Goal: Transaction & Acquisition: Purchase product/service

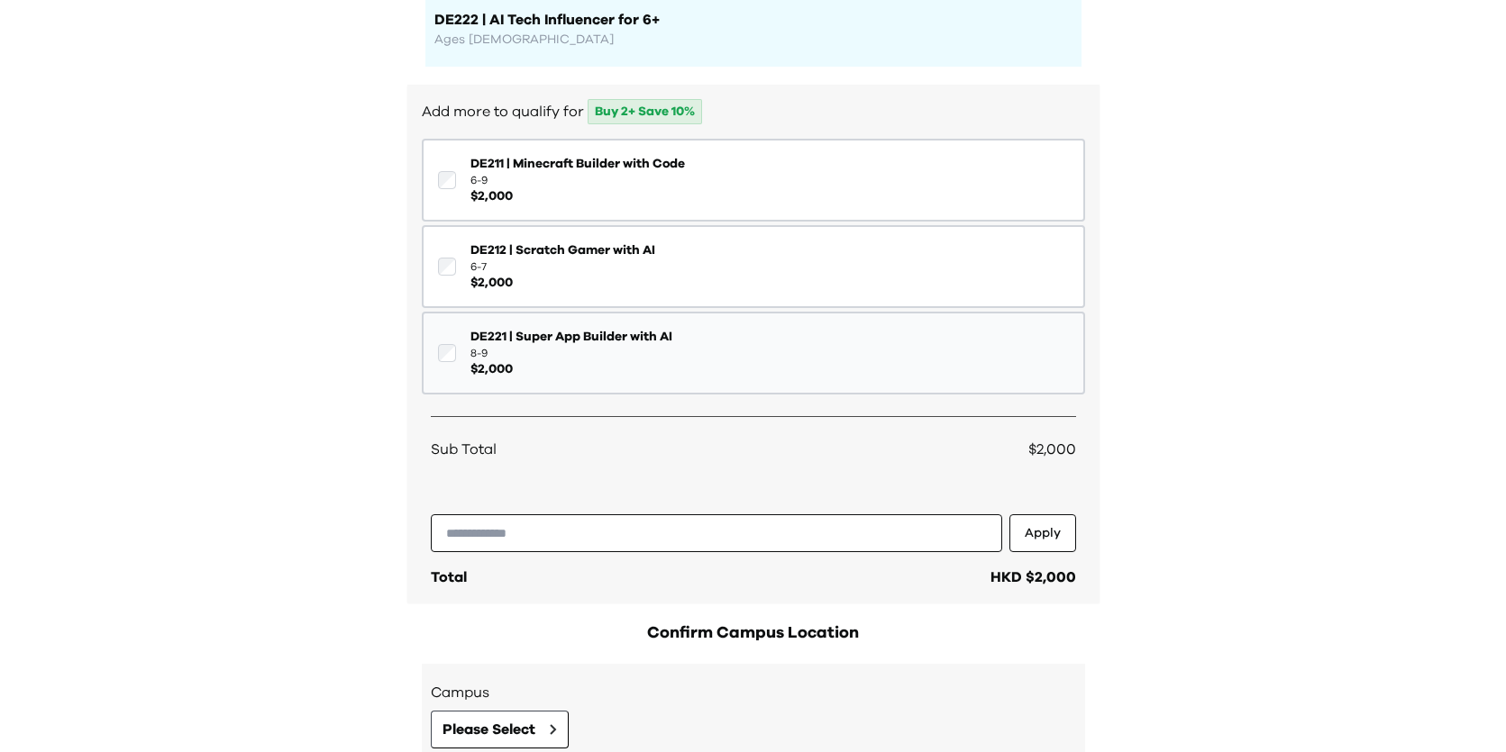
click at [784, 355] on button "DE221 | Super App Builder with AI 8-9 $ 2,000" at bounding box center [753, 353] width 663 height 83
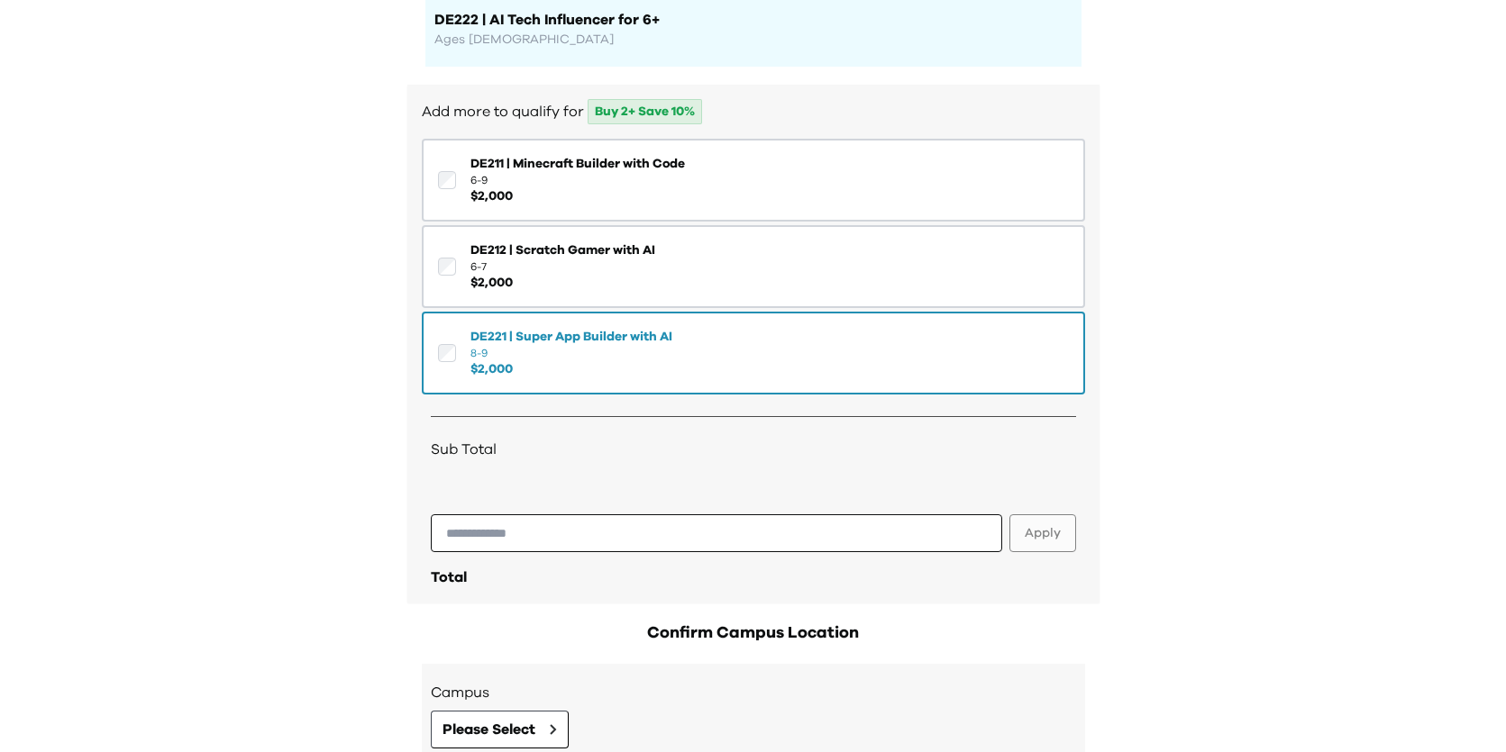
scroll to position [352, 0]
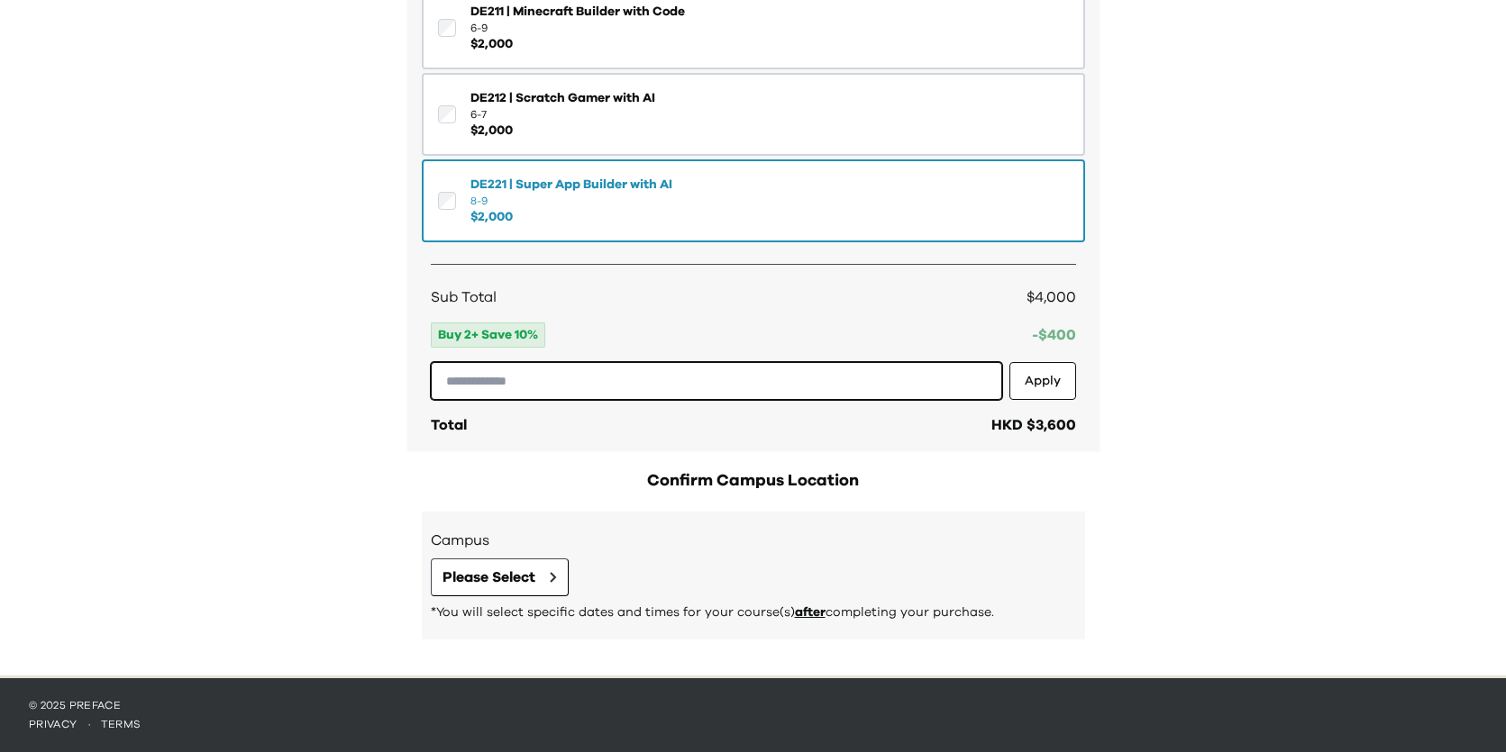
click at [597, 378] on input "text" at bounding box center [716, 381] width 571 height 38
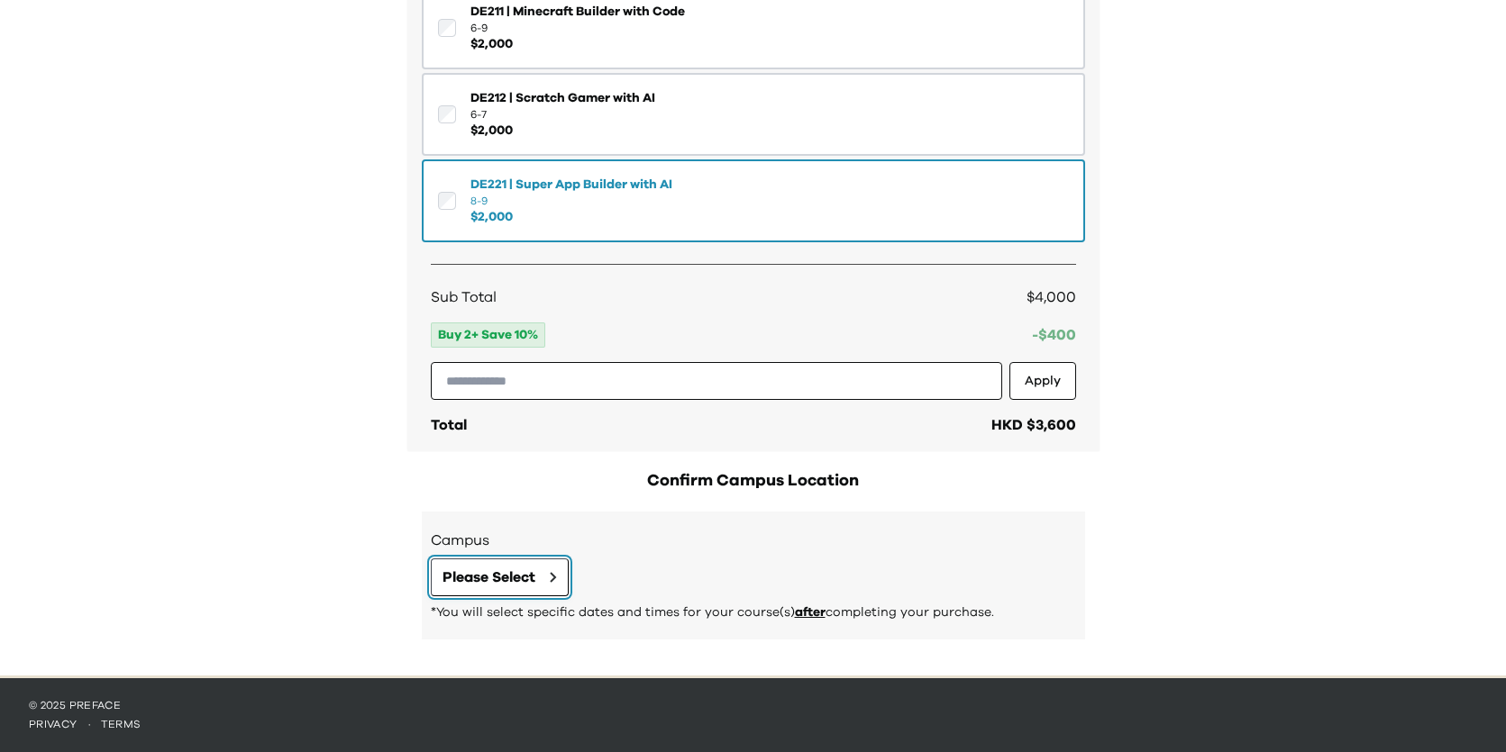
click at [530, 572] on span "Please Select" at bounding box center [488, 578] width 93 height 22
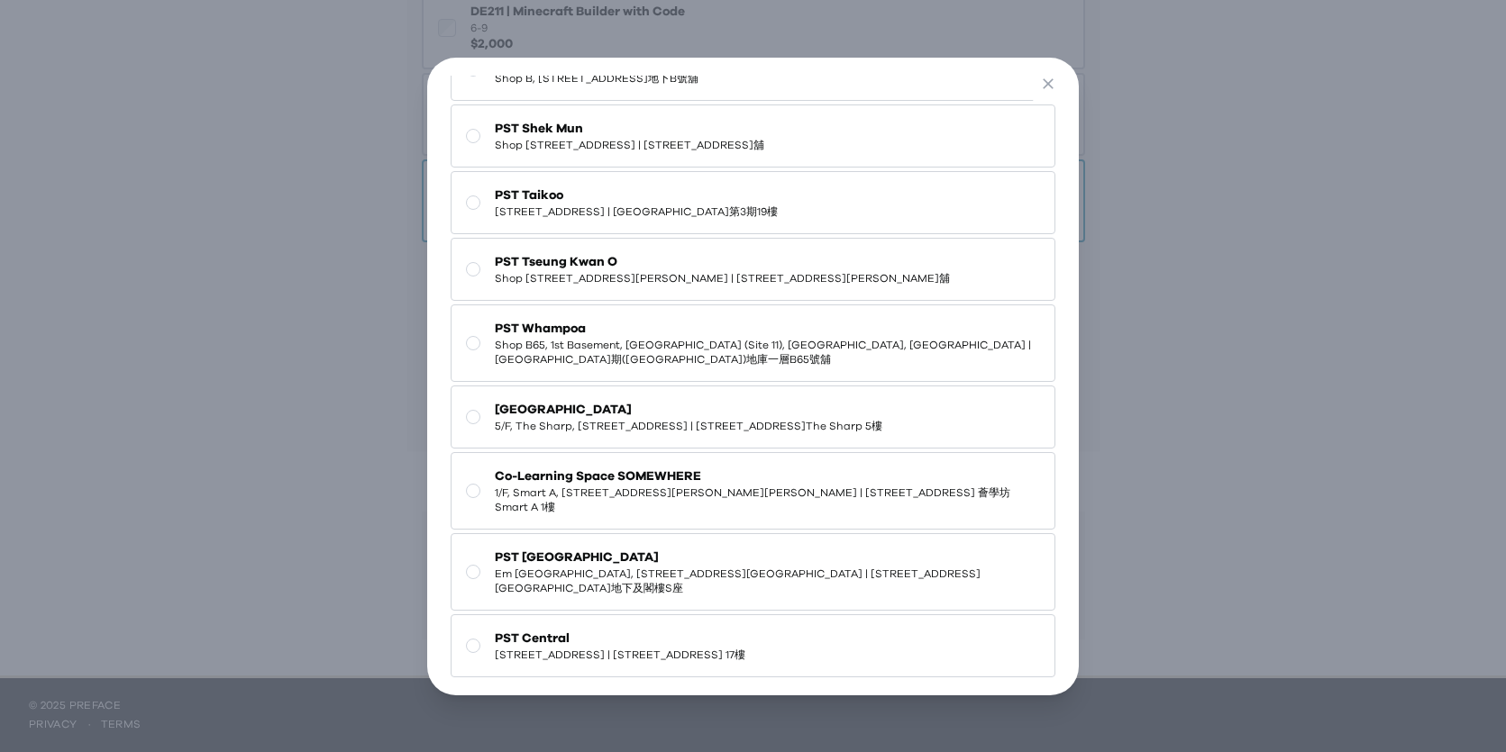
scroll to position [254, 0]
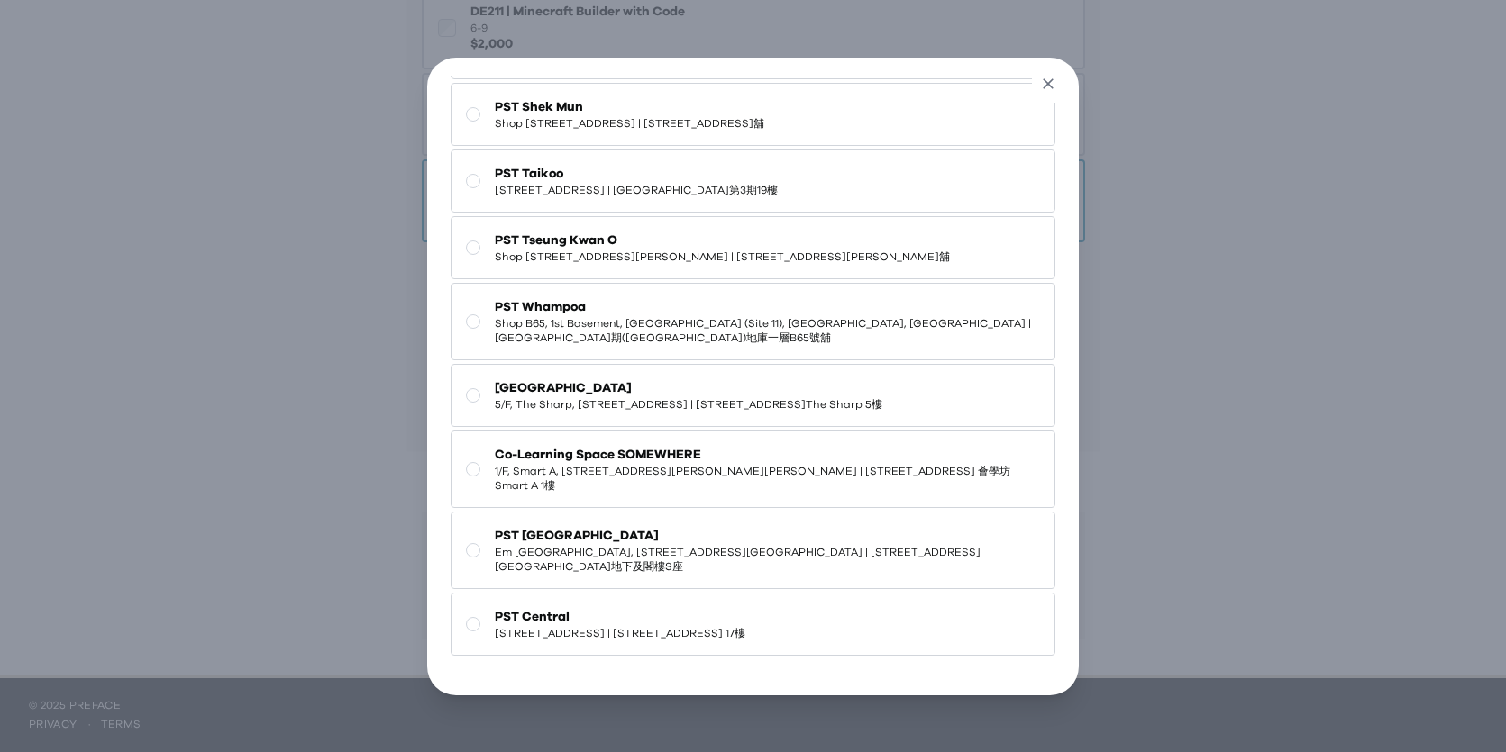
click at [1046, 84] on icon "button" at bounding box center [1048, 84] width 19 height 19
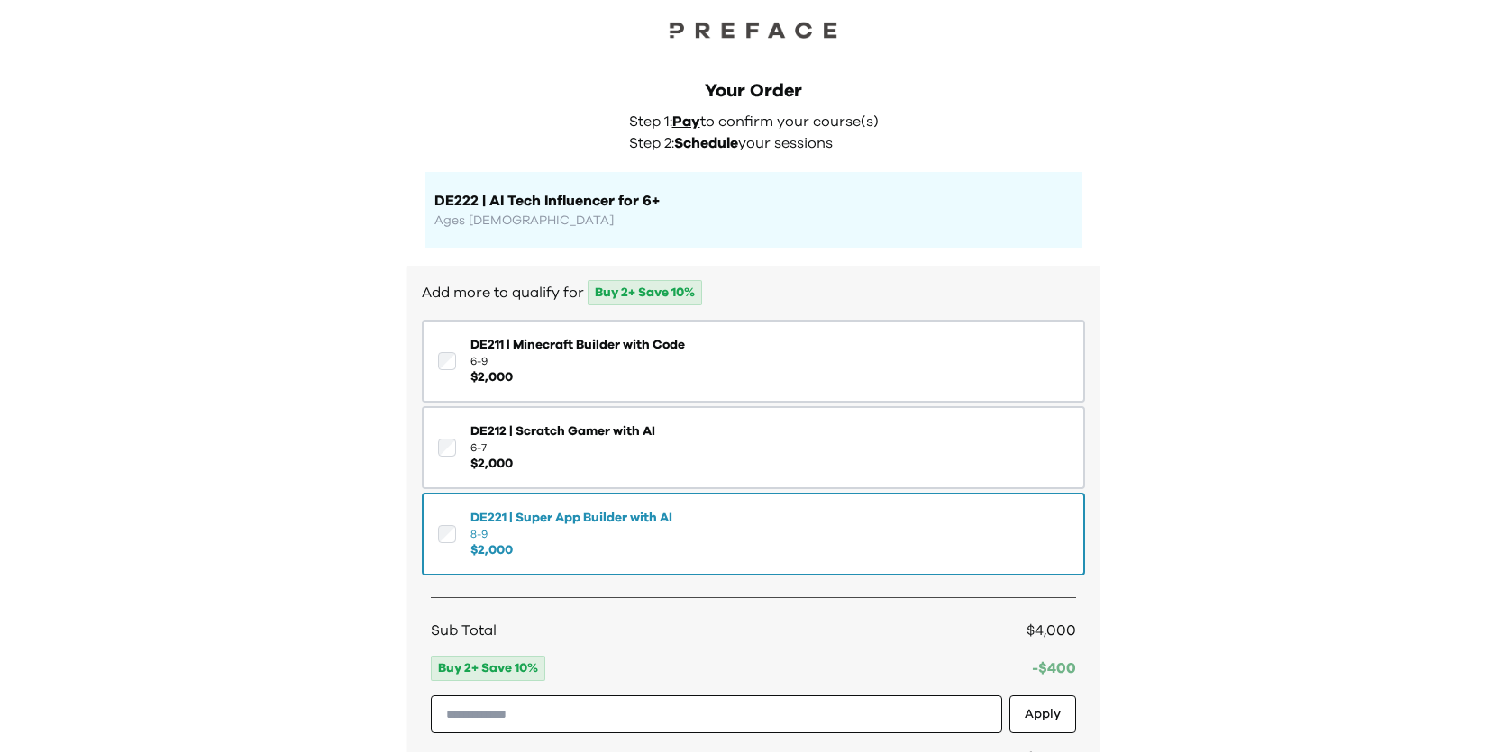
scroll to position [352, 0]
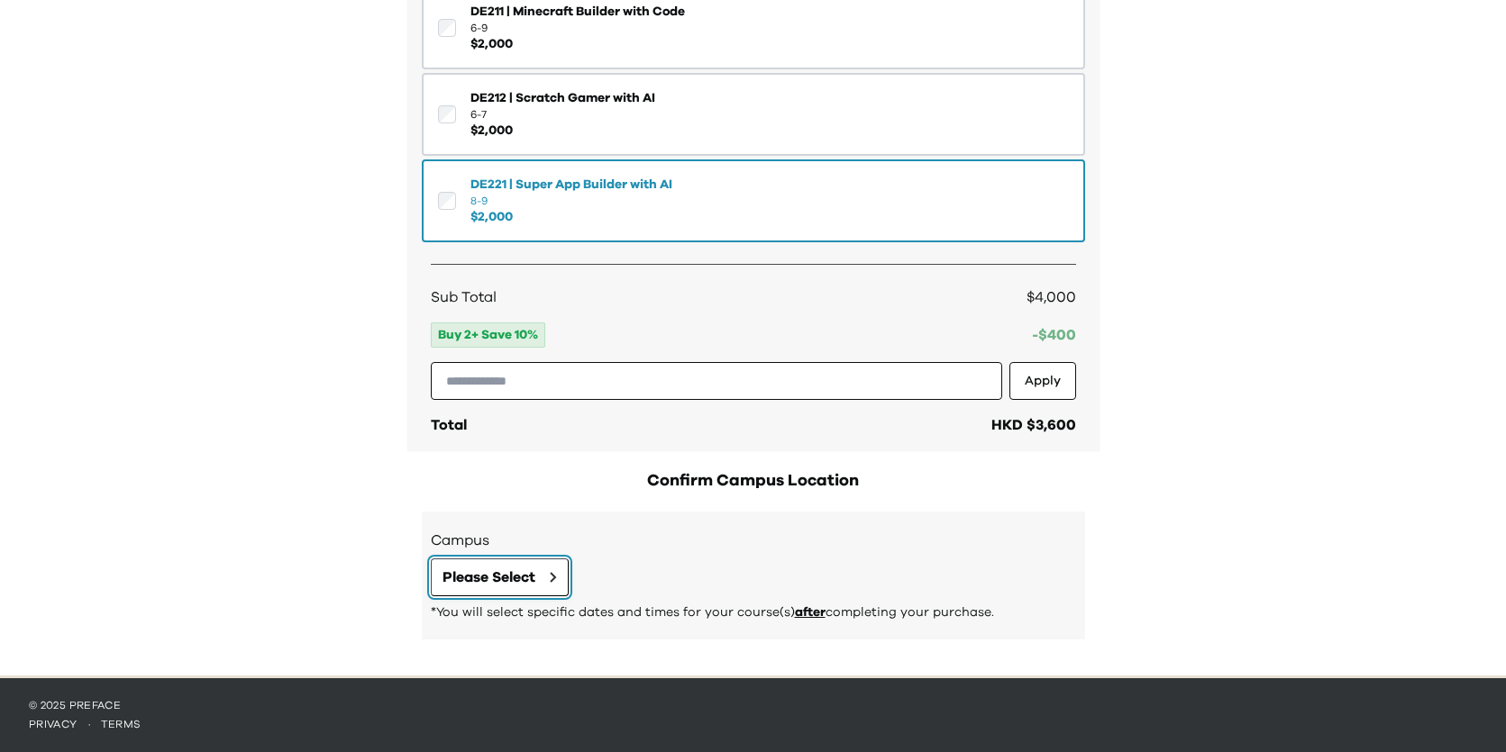
click at [490, 574] on span "Please Select" at bounding box center [488, 578] width 93 height 22
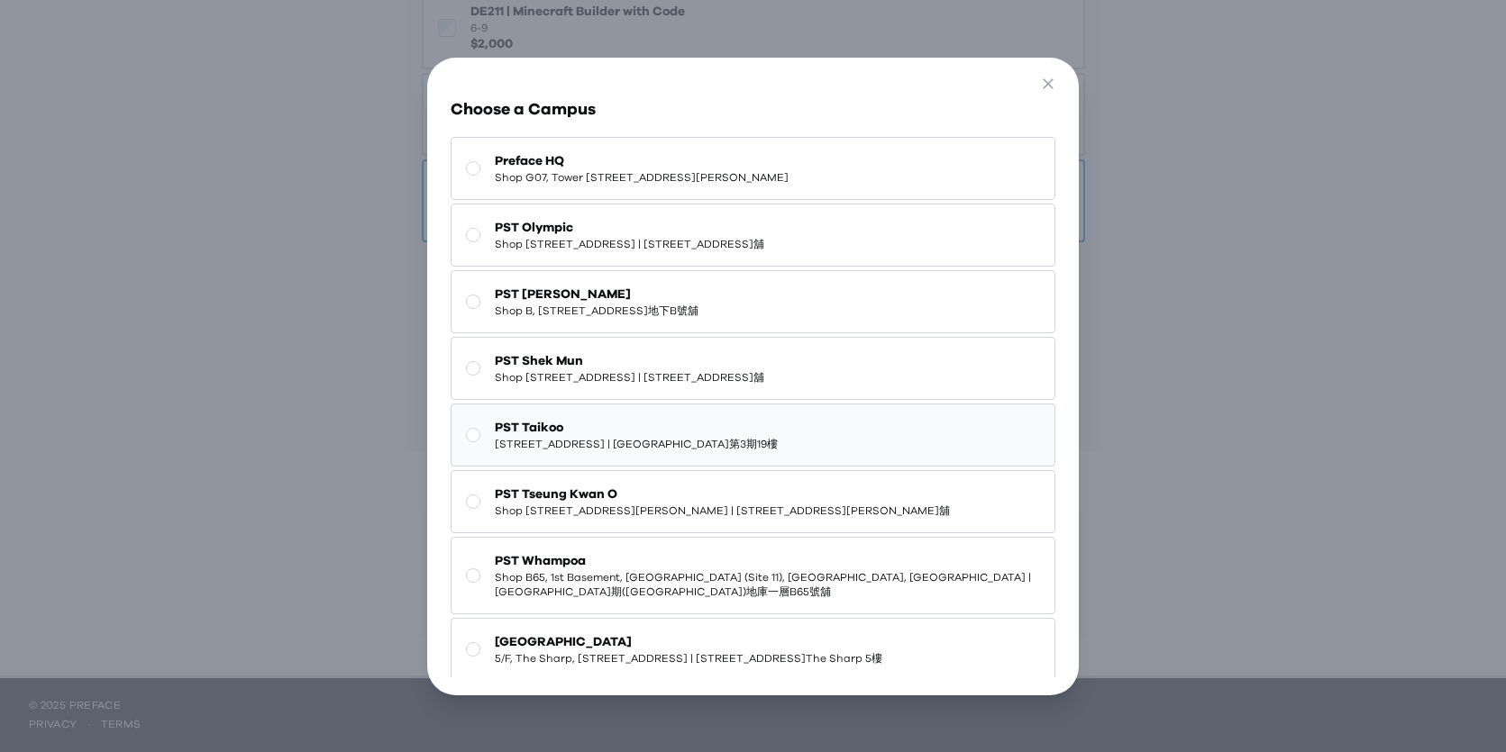
click at [658, 424] on span "PST Taikoo" at bounding box center [636, 428] width 283 height 18
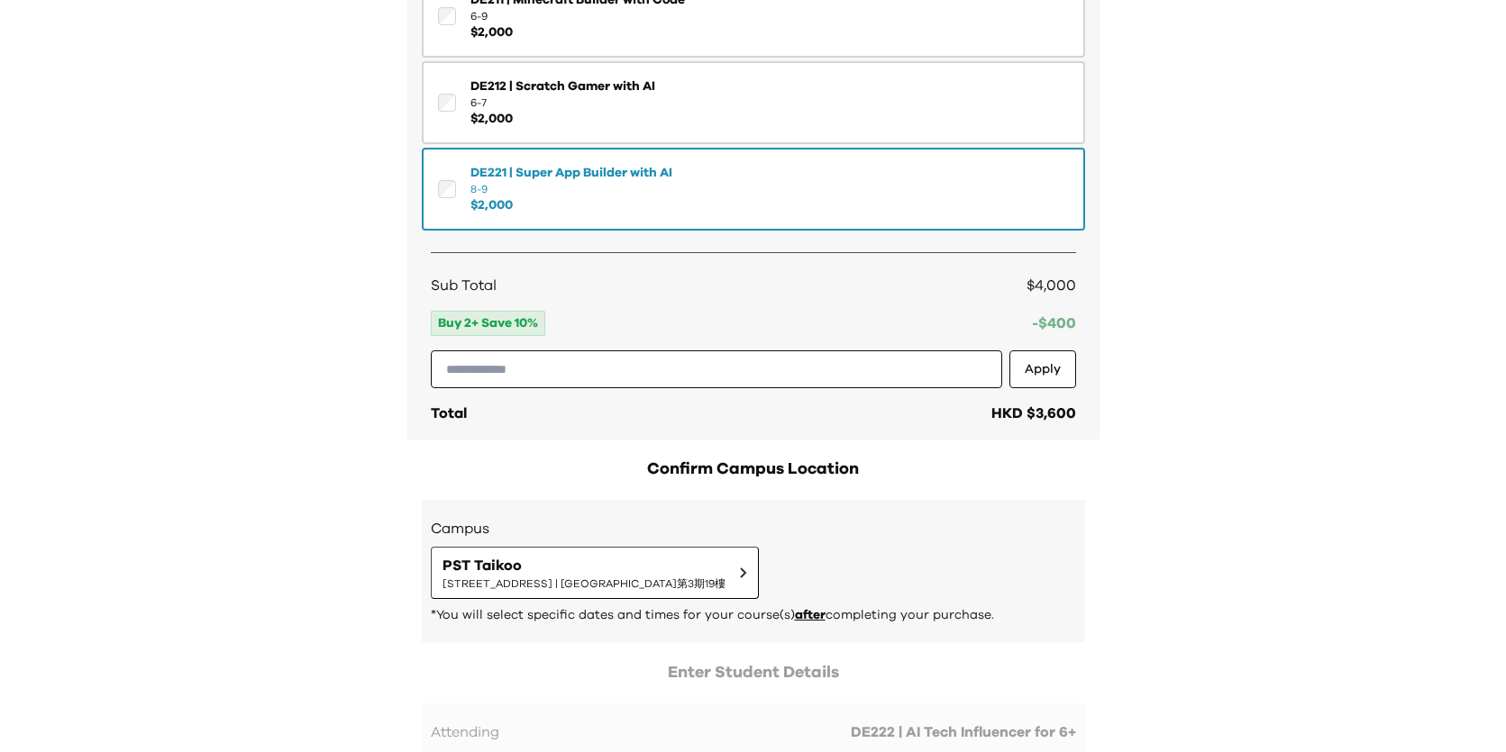
click at [772, 543] on div "Campus PST Taikoo 19/F, Cityplaza Three, 14 Taikoo Wan Road, Taikoo | 太古城中心第3期1…" at bounding box center [753, 571] width 645 height 106
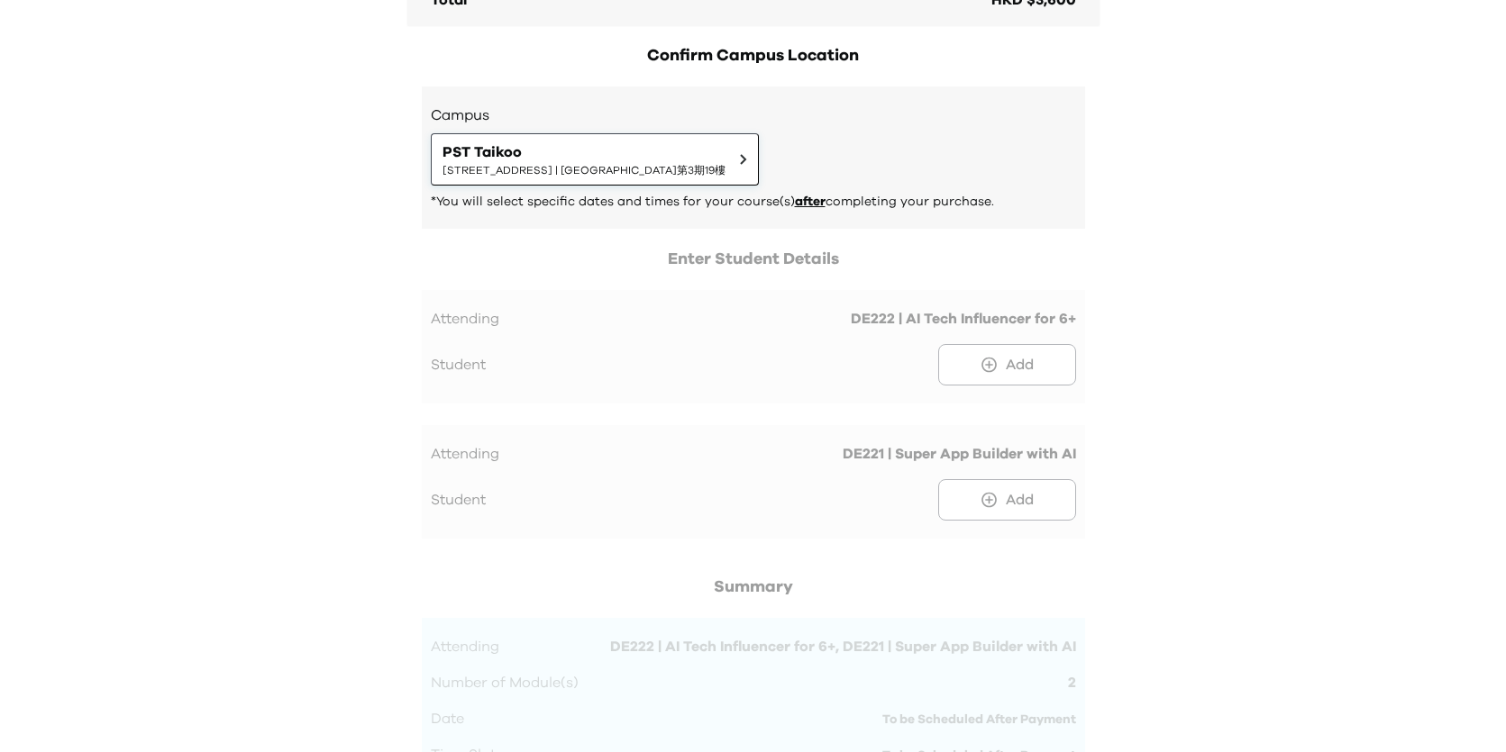
scroll to position [776, 0]
click at [1031, 364] on div at bounding box center [753, 404] width 663 height 310
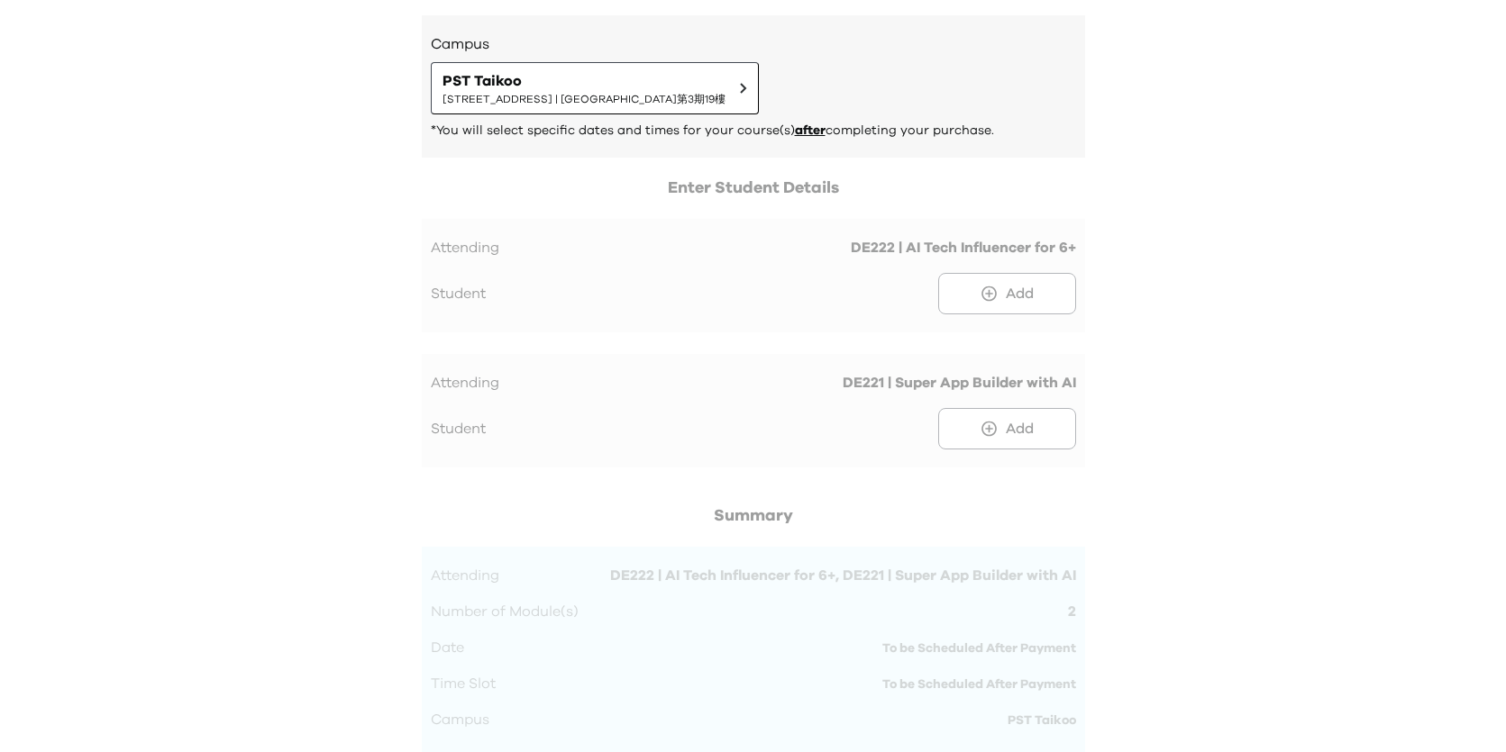
scroll to position [847, 0]
click at [701, 99] on span "19/F, Cityplaza Three, 14 Taikoo Wan Road, Taikoo | 太古城中心第3期19樓" at bounding box center [583, 101] width 283 height 14
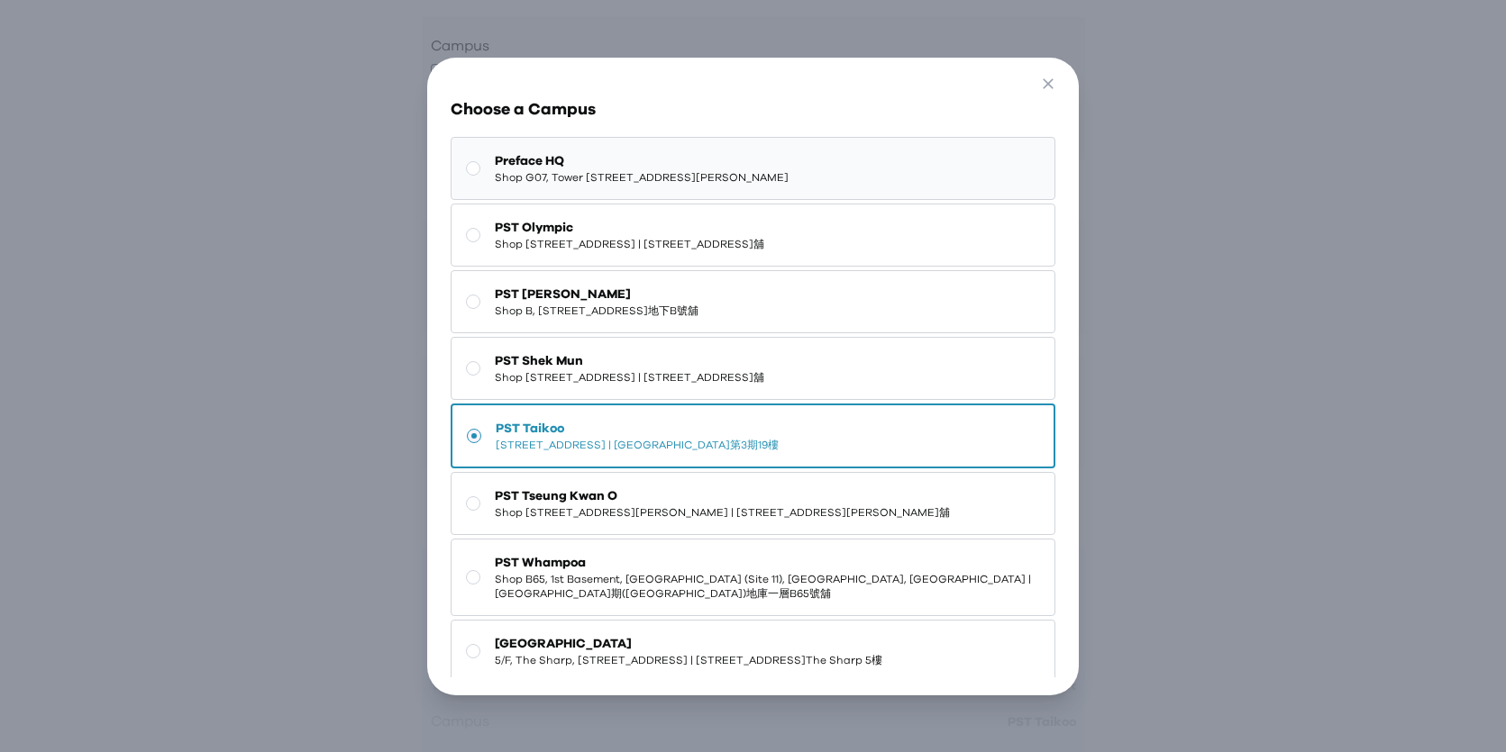
click at [682, 169] on span "Preface HQ" at bounding box center [642, 161] width 294 height 18
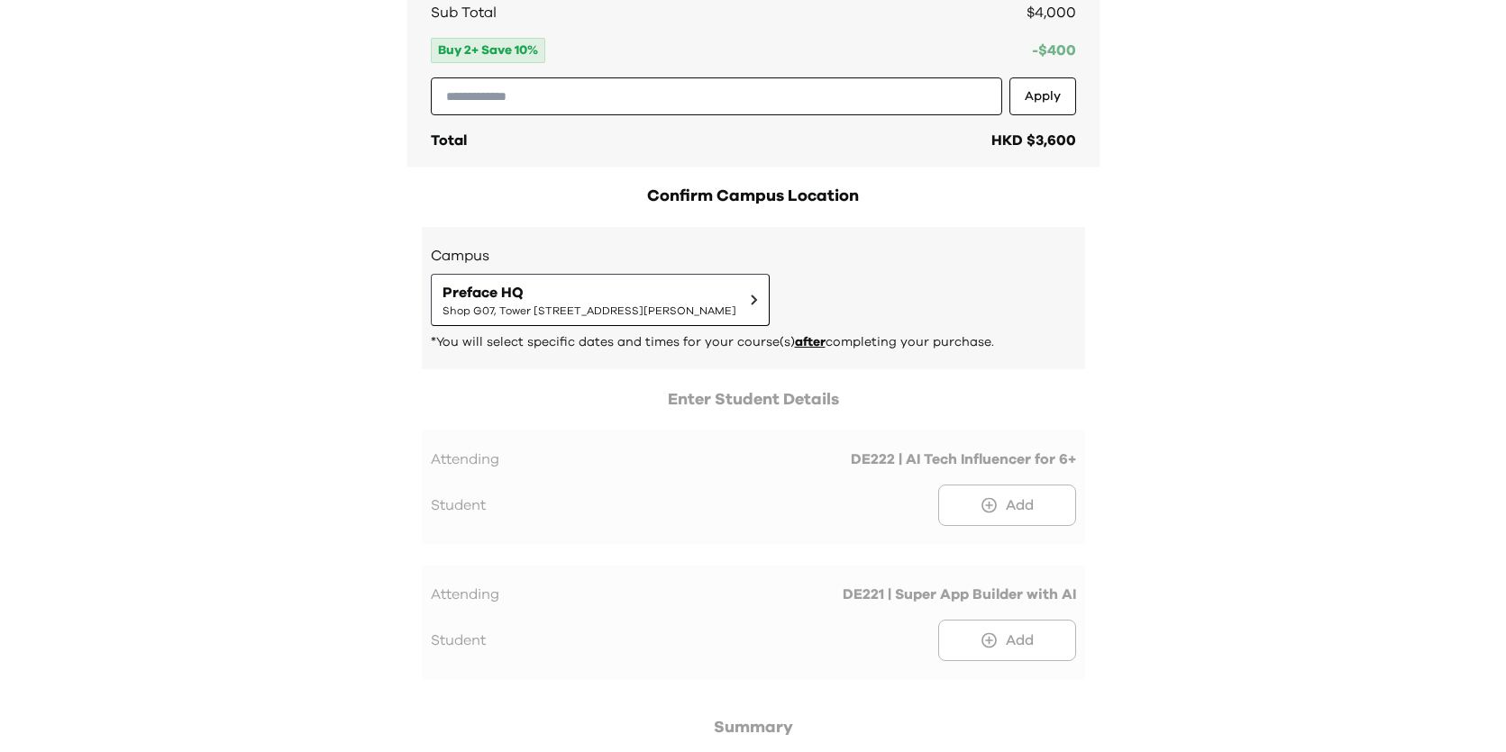
scroll to position [664, 0]
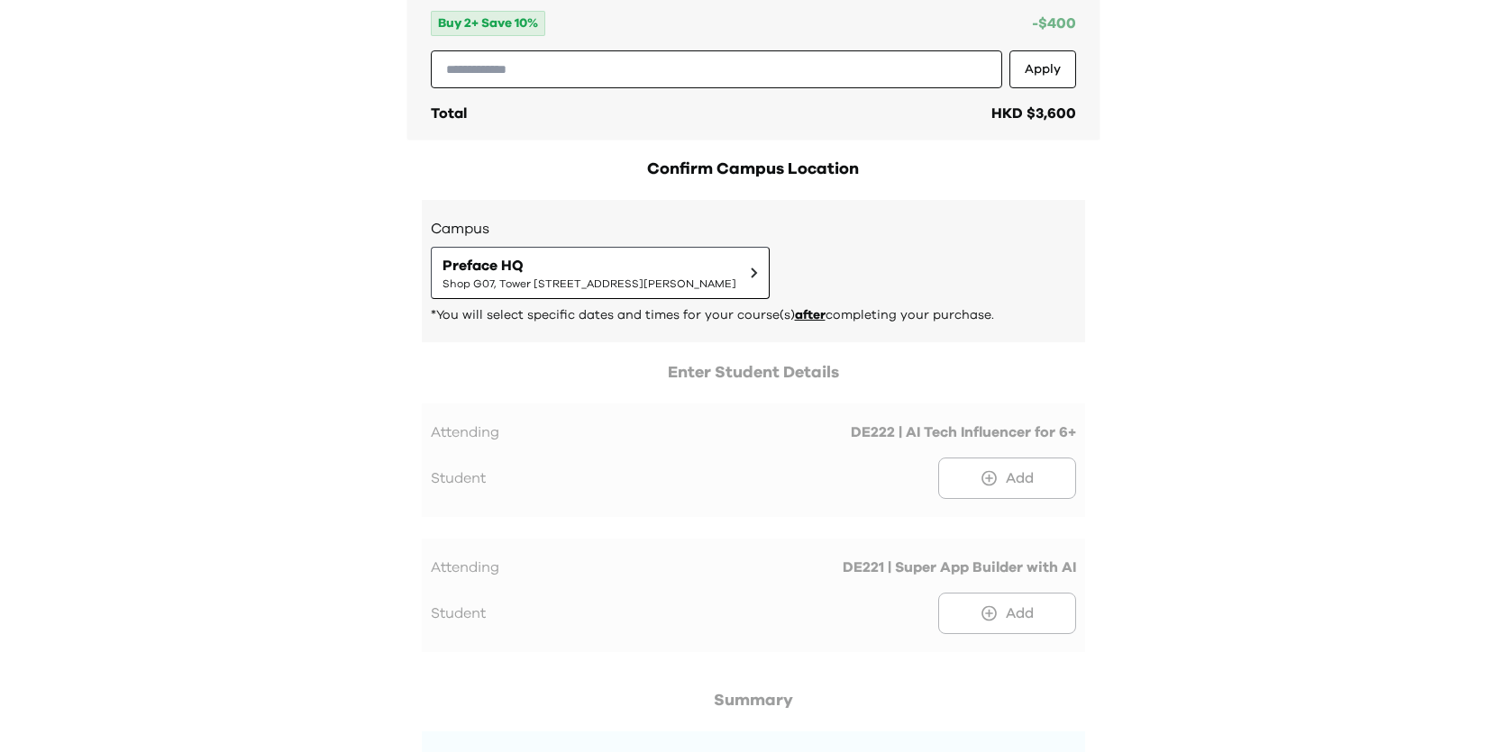
click at [998, 467] on div at bounding box center [753, 515] width 663 height 310
click at [945, 487] on div at bounding box center [753, 515] width 663 height 310
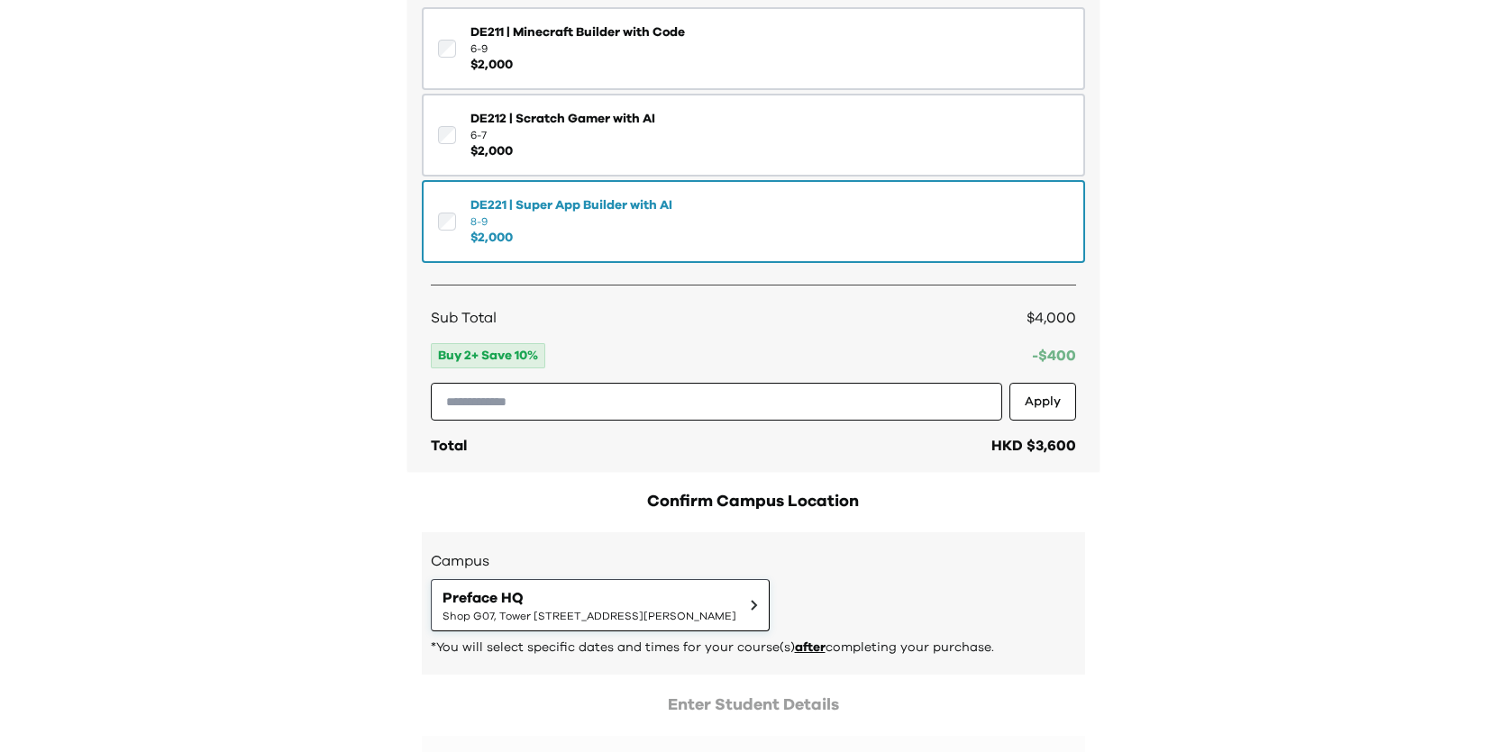
scroll to position [333, 0]
click at [891, 49] on button "DE211 | Minecraft Builder with Code 6-9 $ 2,000" at bounding box center [753, 46] width 663 height 83
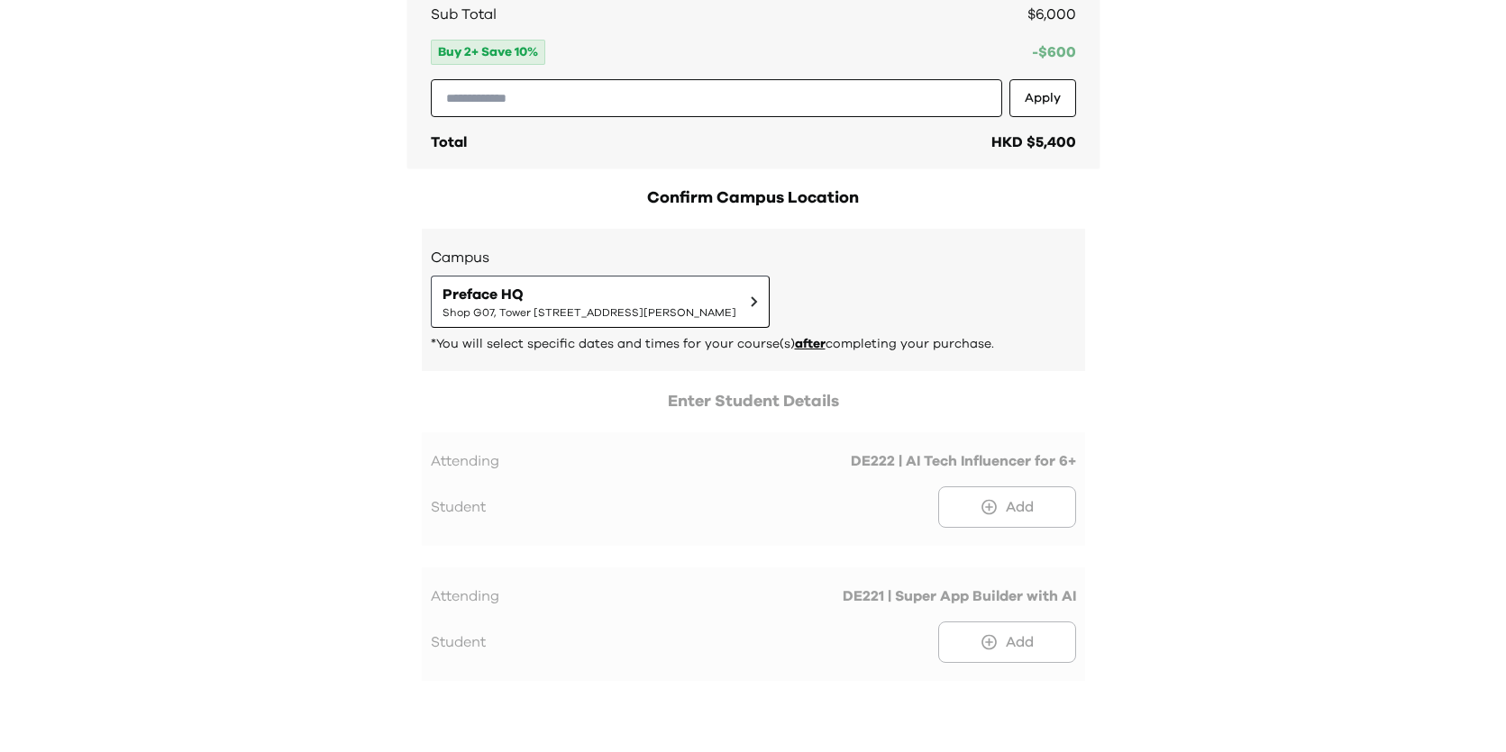
scroll to position [676, 0]
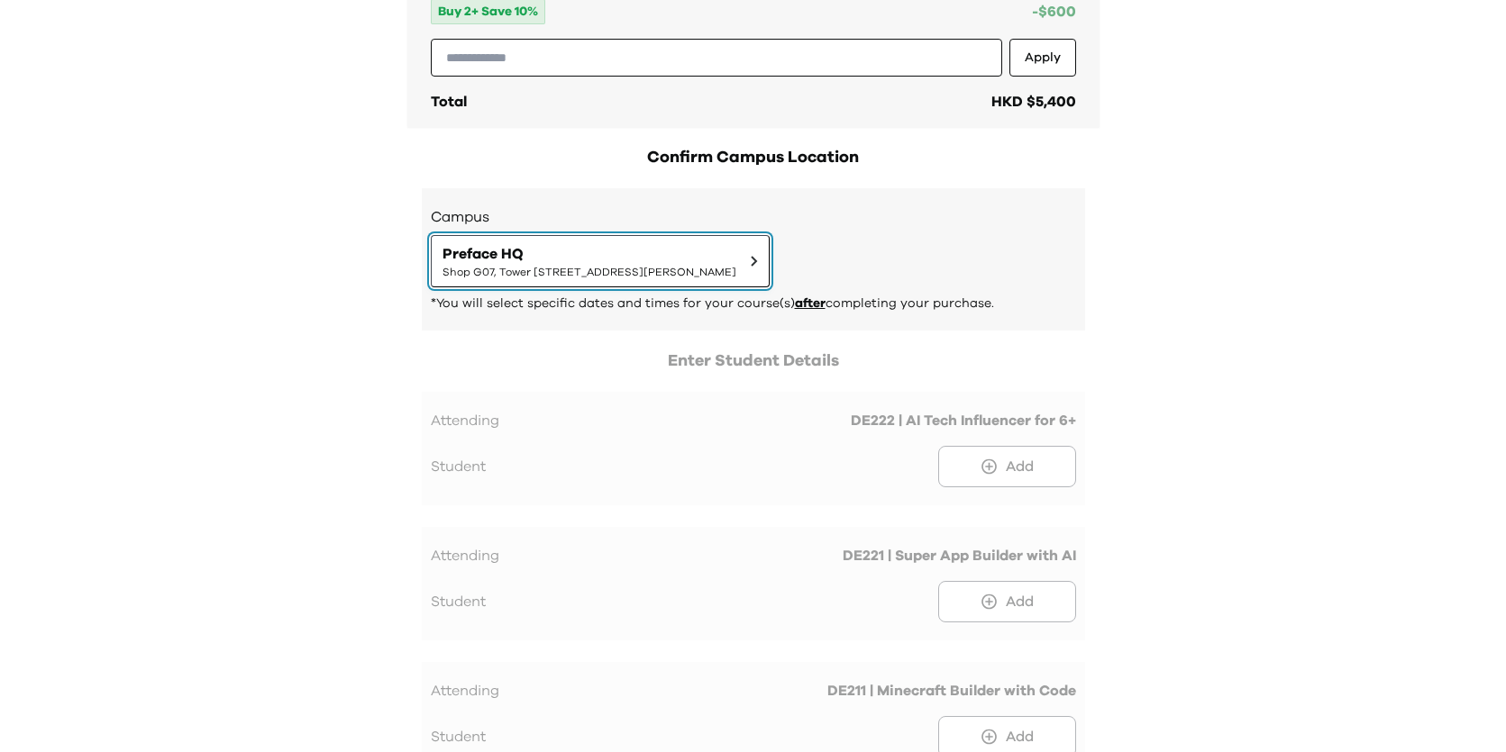
click at [736, 246] on span "Preface HQ" at bounding box center [589, 254] width 294 height 22
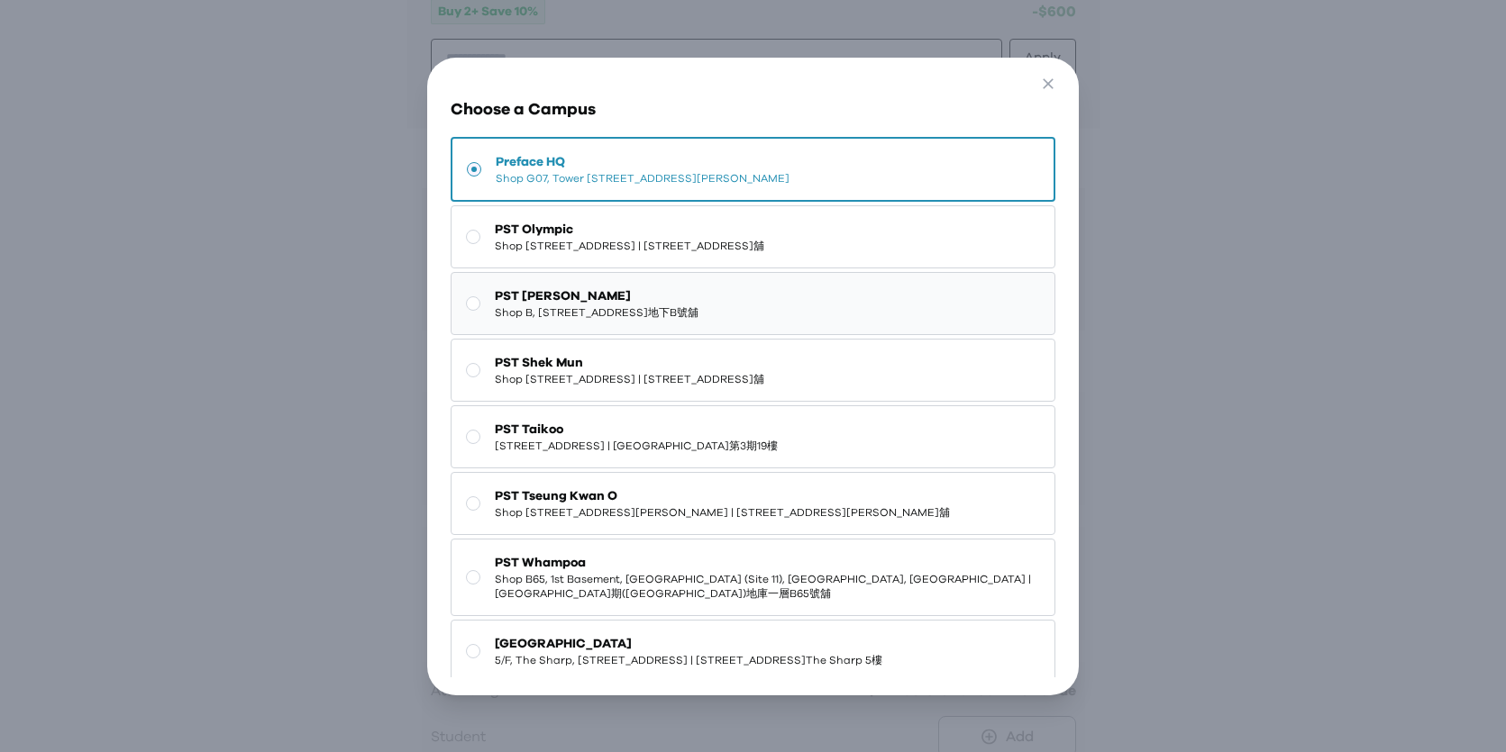
click at [801, 283] on button "PST Sai Ying Pun Shop B, G/F, 2-4 Chung Ching Street, Sai Ying Pun | 西營盤忠正街2-4號…" at bounding box center [753, 303] width 605 height 63
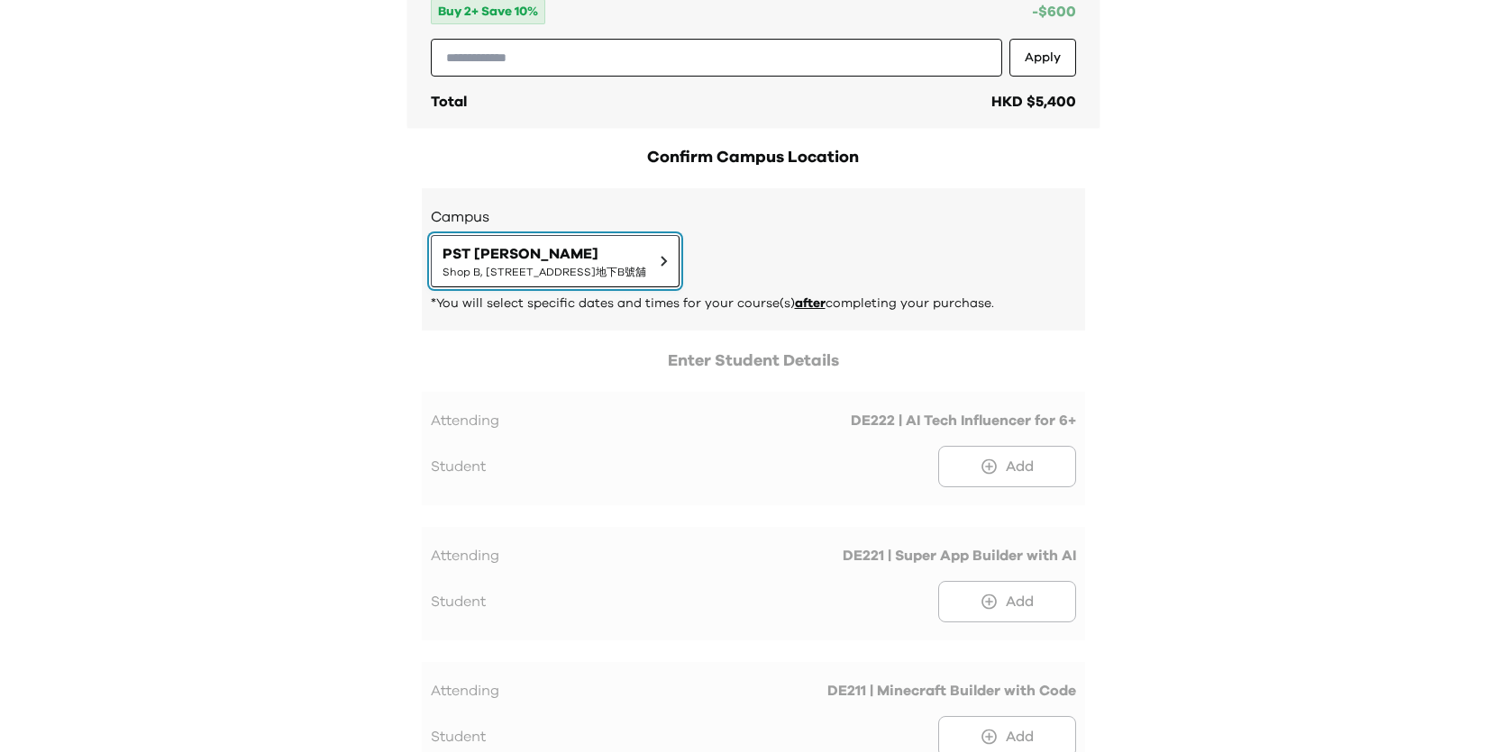
click at [646, 264] on span "PST Sai Ying Pun" at bounding box center [544, 254] width 204 height 22
click at [824, 264] on button "PST Olympic Shop 118-119, 1/F, Olympian City 1, 11 Hoi Fai Road, Tai Kok Tsui |…" at bounding box center [753, 243] width 575 height 60
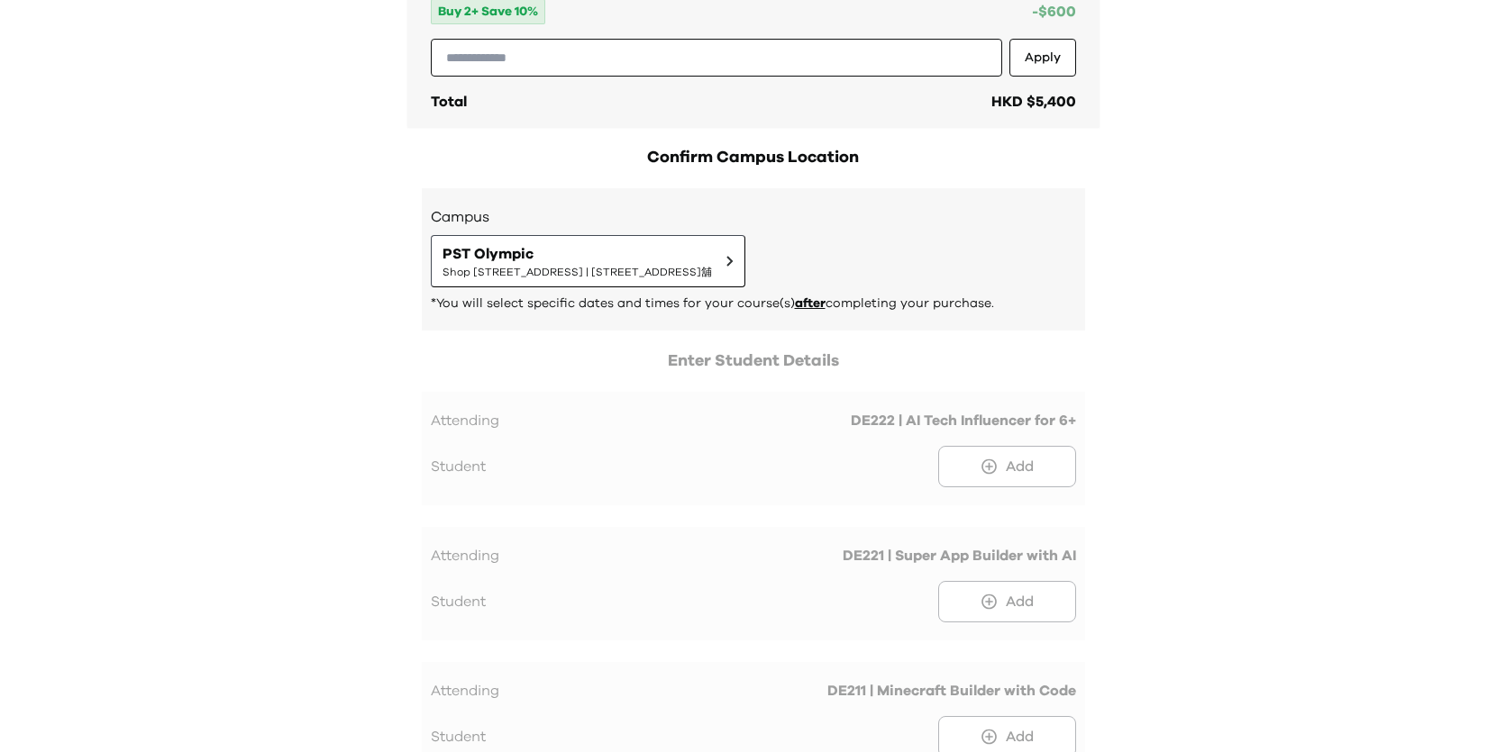
click at [997, 475] on div at bounding box center [753, 571] width 663 height 445
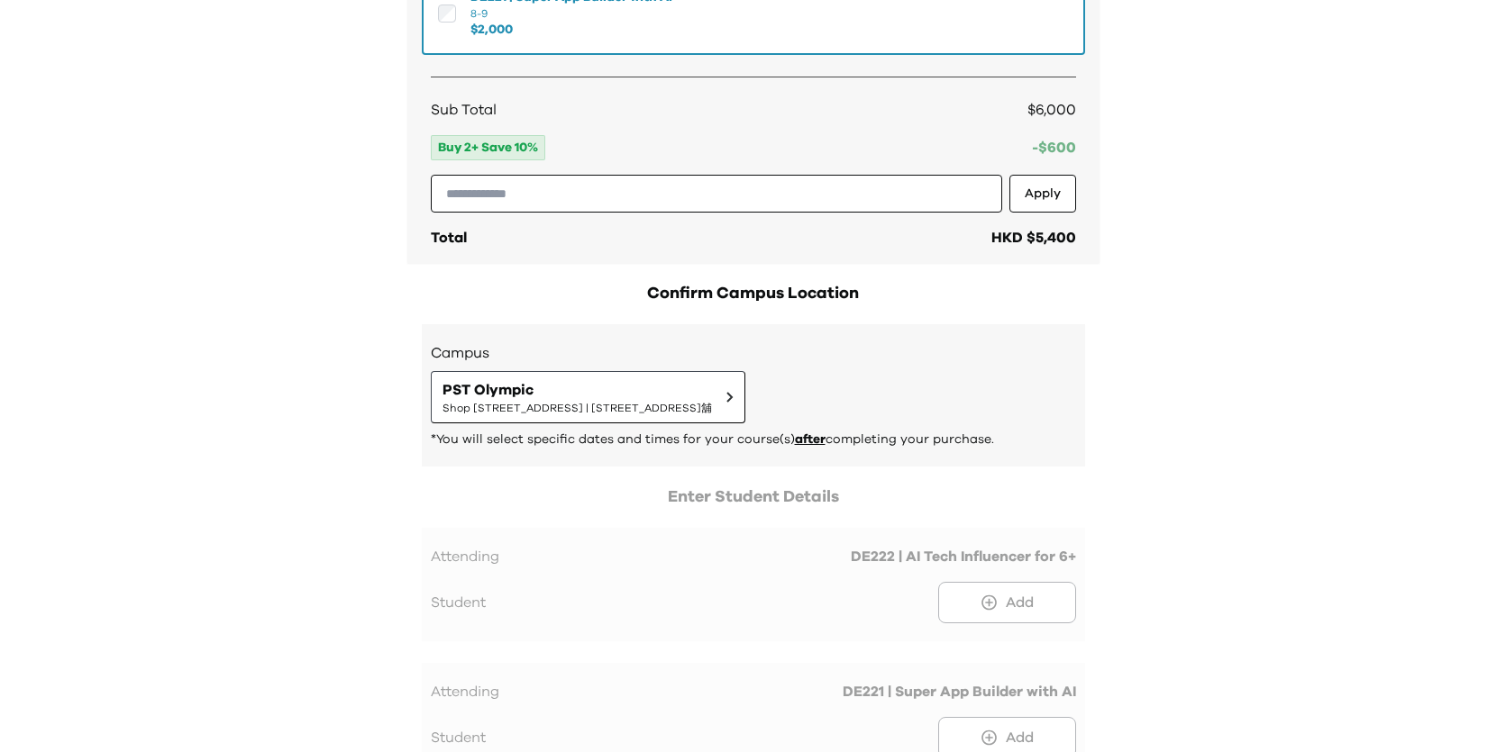
scroll to position [537, 0]
click at [1052, 216] on div "Sub Total $6,000 Buy 2+ Save 10% -$ 600 Apply Total HKD $5,400" at bounding box center [753, 177] width 645 height 150
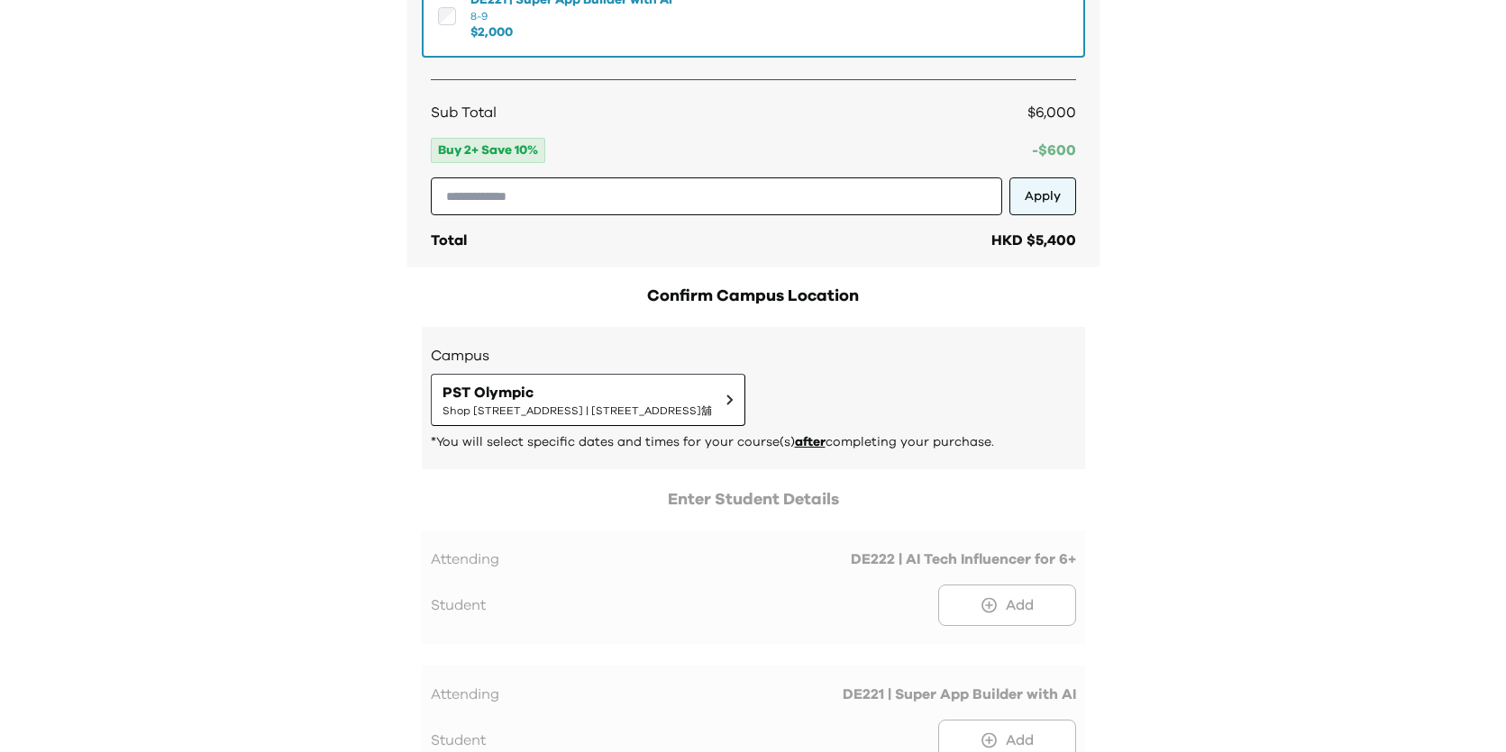
click at [1051, 208] on button "Apply" at bounding box center [1042, 197] width 67 height 38
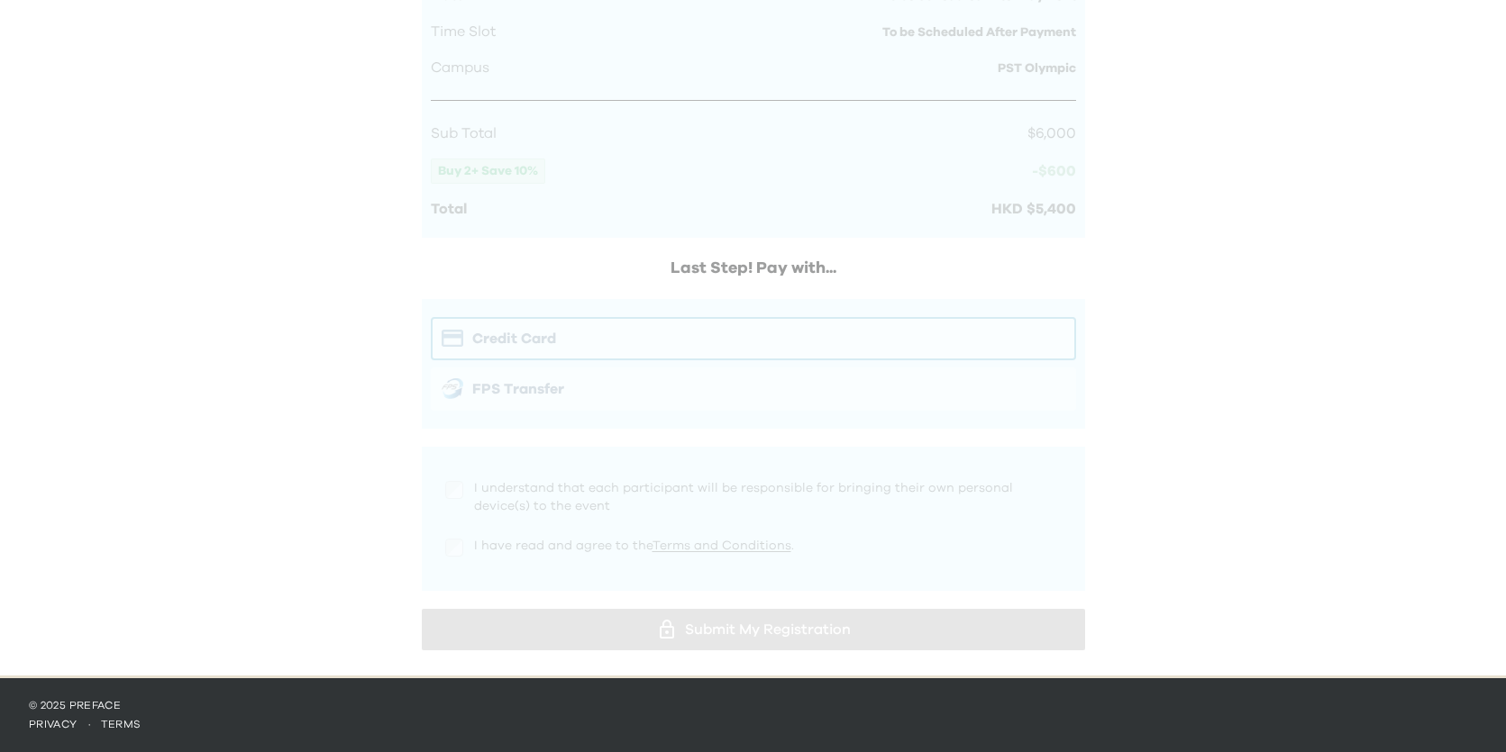
scroll to position [1259, 0]
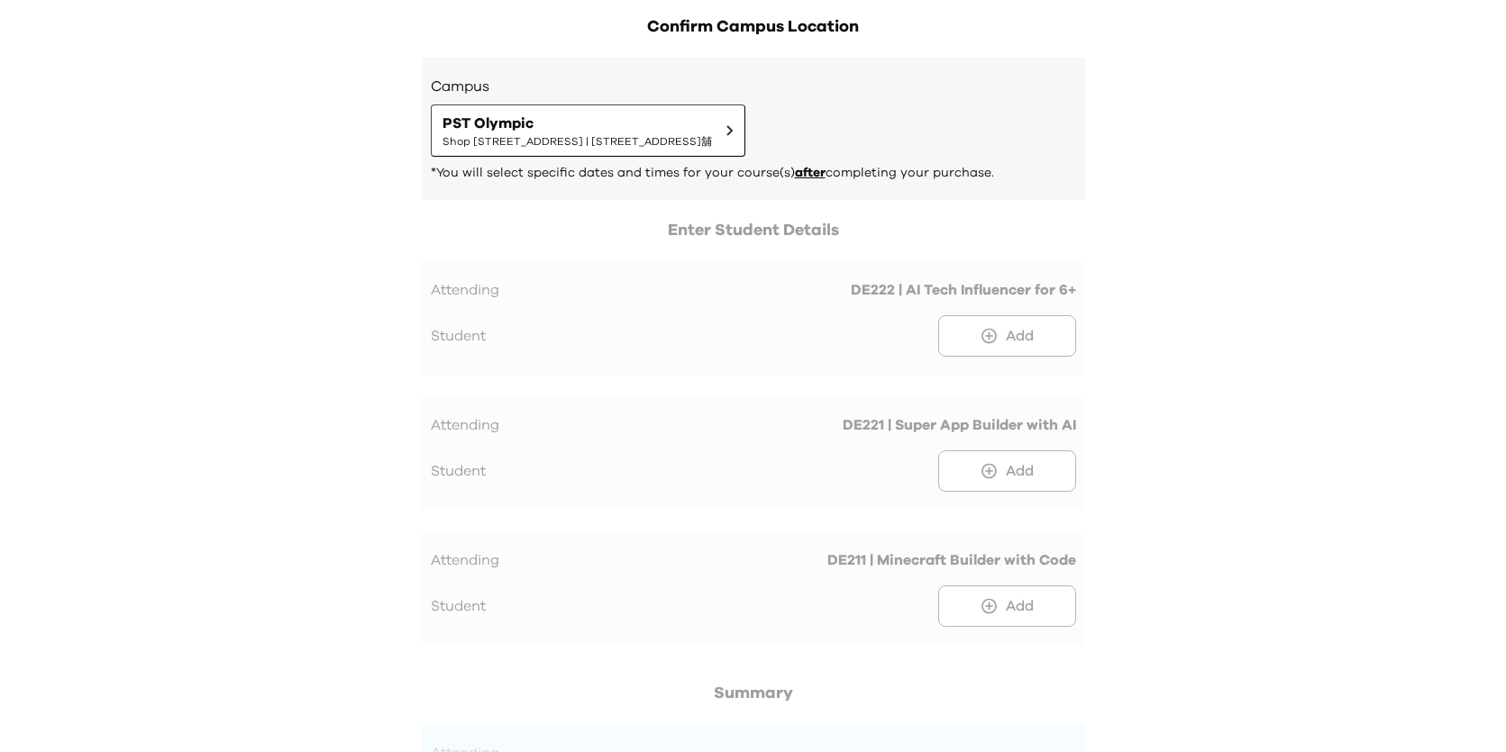
scroll to position [724, 0]
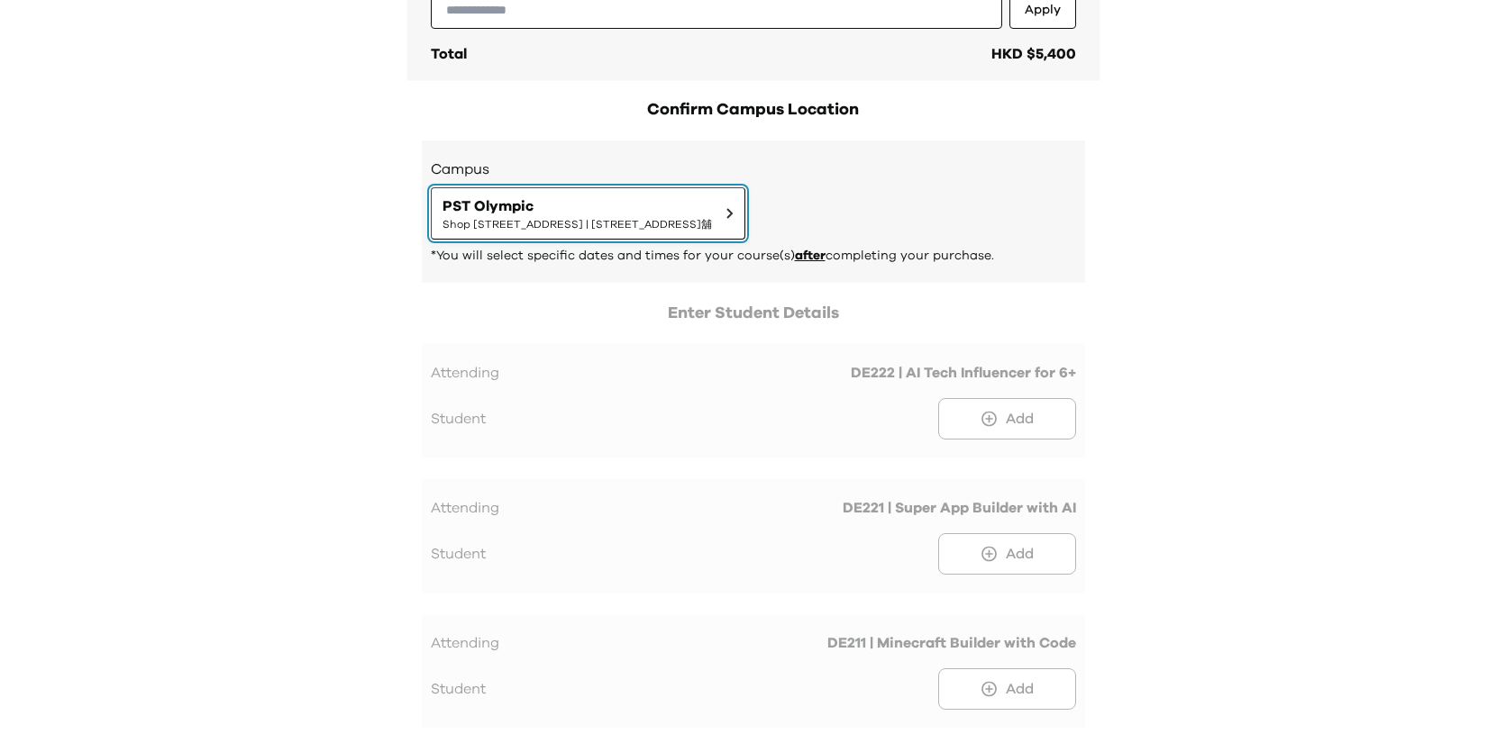
click at [712, 210] on span "PST Olympic" at bounding box center [576, 207] width 269 height 22
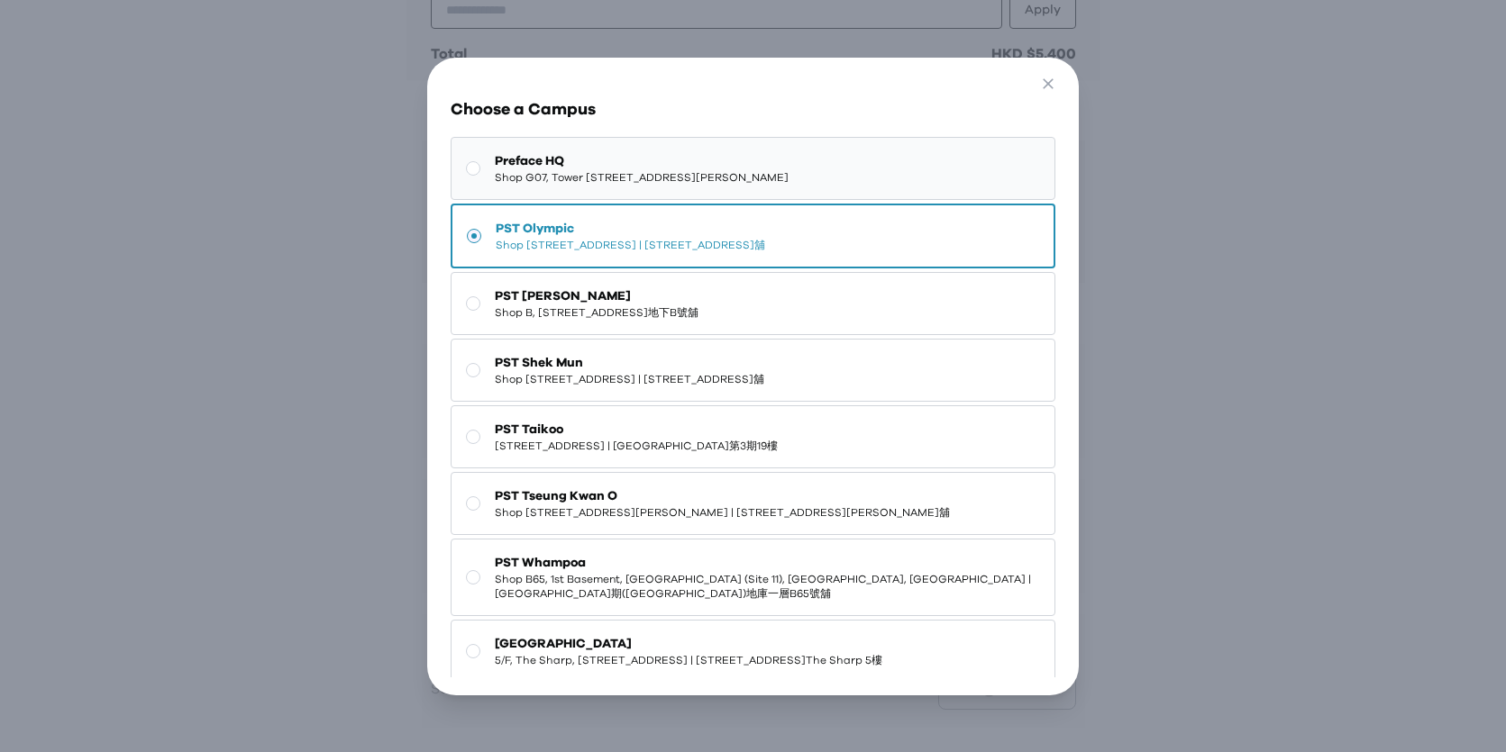
click at [788, 163] on span "Preface HQ" at bounding box center [642, 161] width 294 height 18
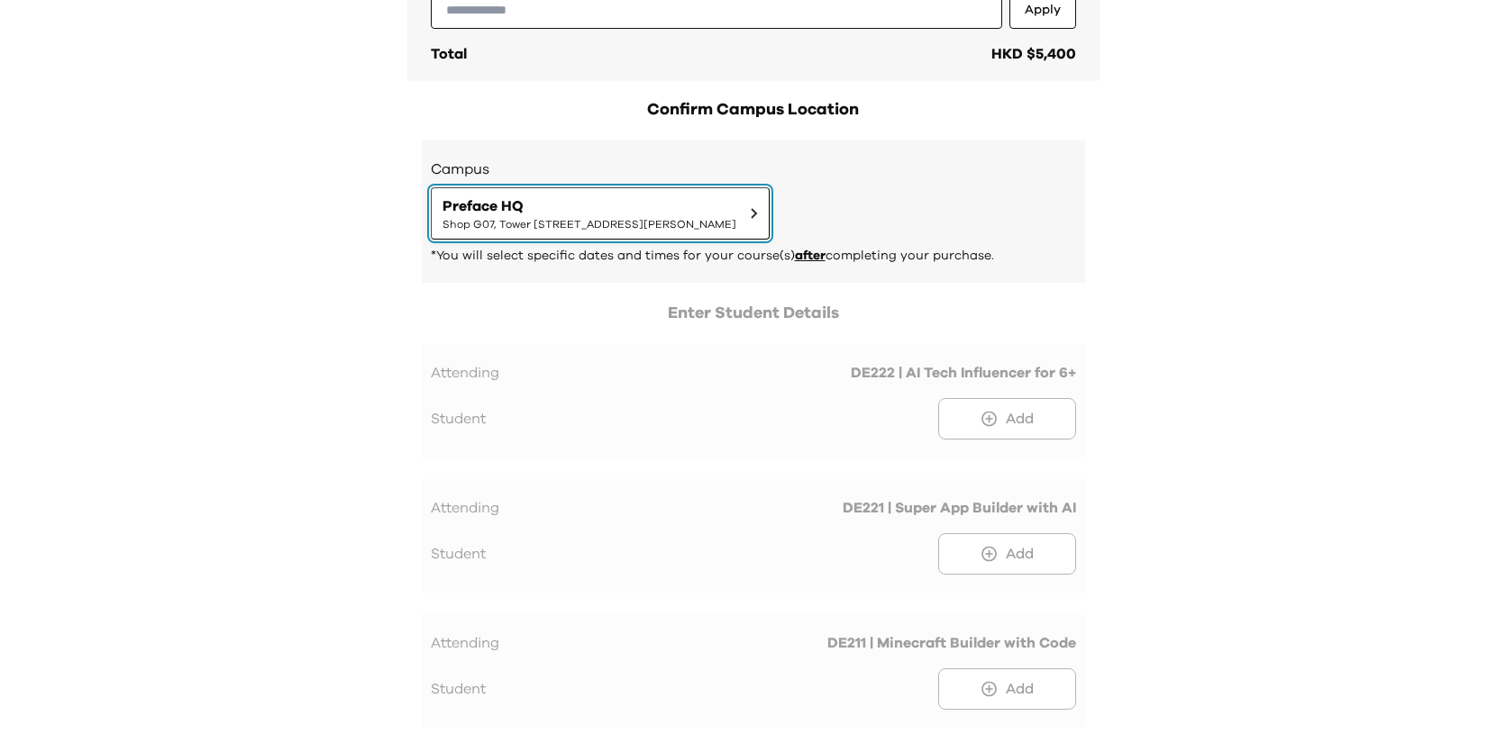
click at [736, 225] on span "Shop G07, Tower 535, 535 Jaffe Road, Causeway Bay | 銅鑼灣謝斐道535號Tower 535 地下G07號舖" at bounding box center [589, 224] width 294 height 14
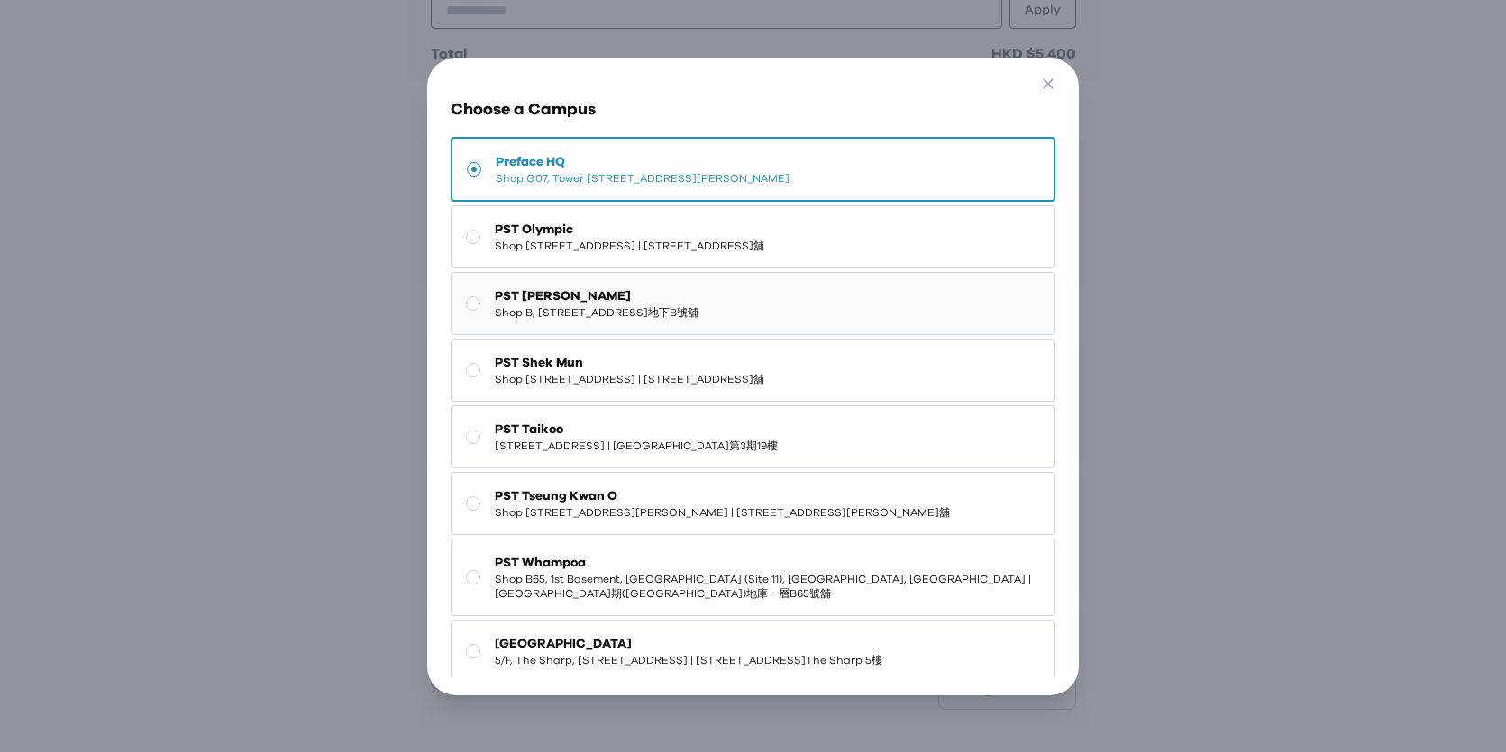
click at [698, 309] on span "Shop B, G/F, 2-4 Chung Ching Street, Sai Ying Pun | 西營盤忠正街2-4號地下B號舖" at bounding box center [597, 312] width 204 height 14
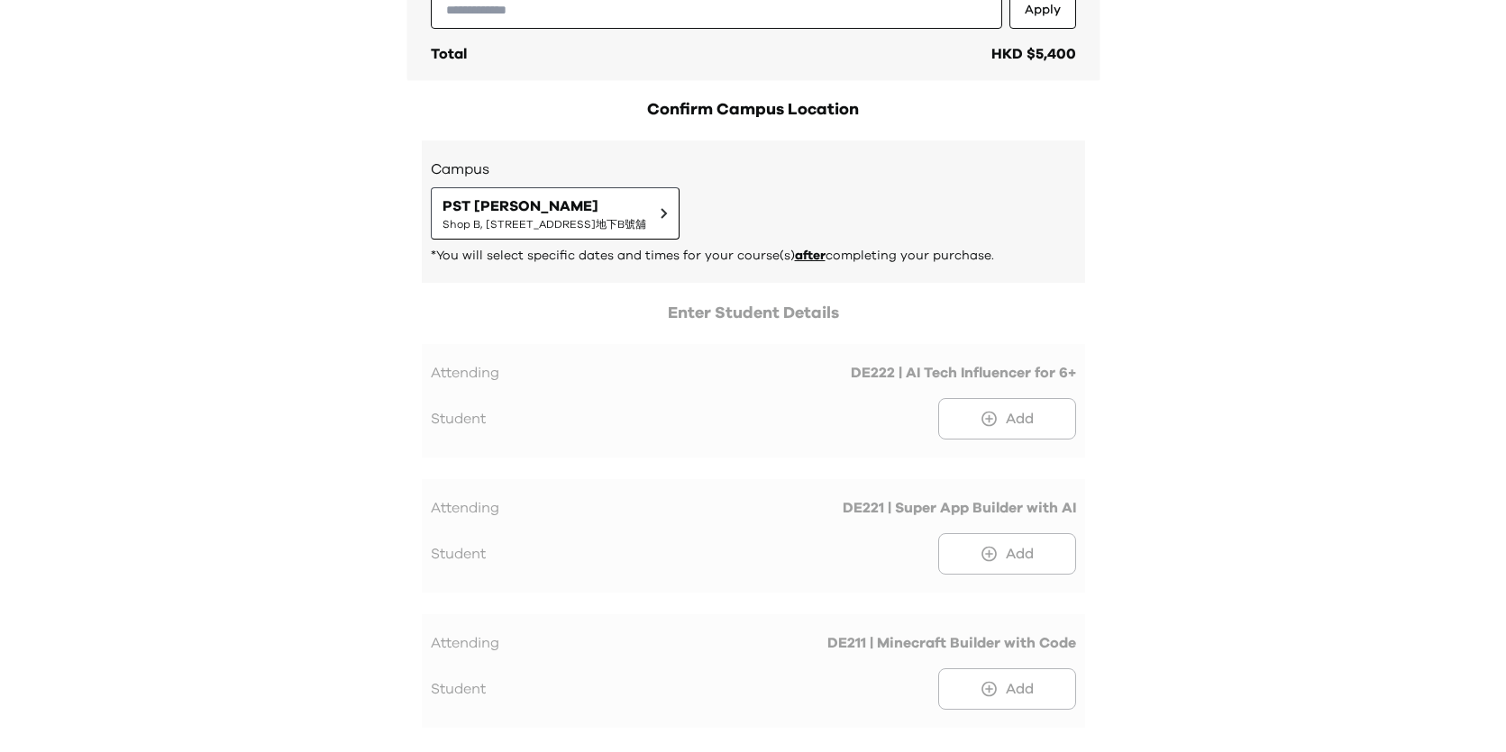
click at [862, 241] on div "Campus PST Sai Ying Pun Shop B, G/F, 2-4 Chung Ching Street, Sai Ying Pun | 西營盤…" at bounding box center [753, 212] width 645 height 106
click at [679, 232] on button "PST Sai Ying Pun Shop B, G/F, 2-4 Chung Ching Street, Sai Ying Pun | 西營盤忠正街2-4號…" at bounding box center [555, 213] width 249 height 52
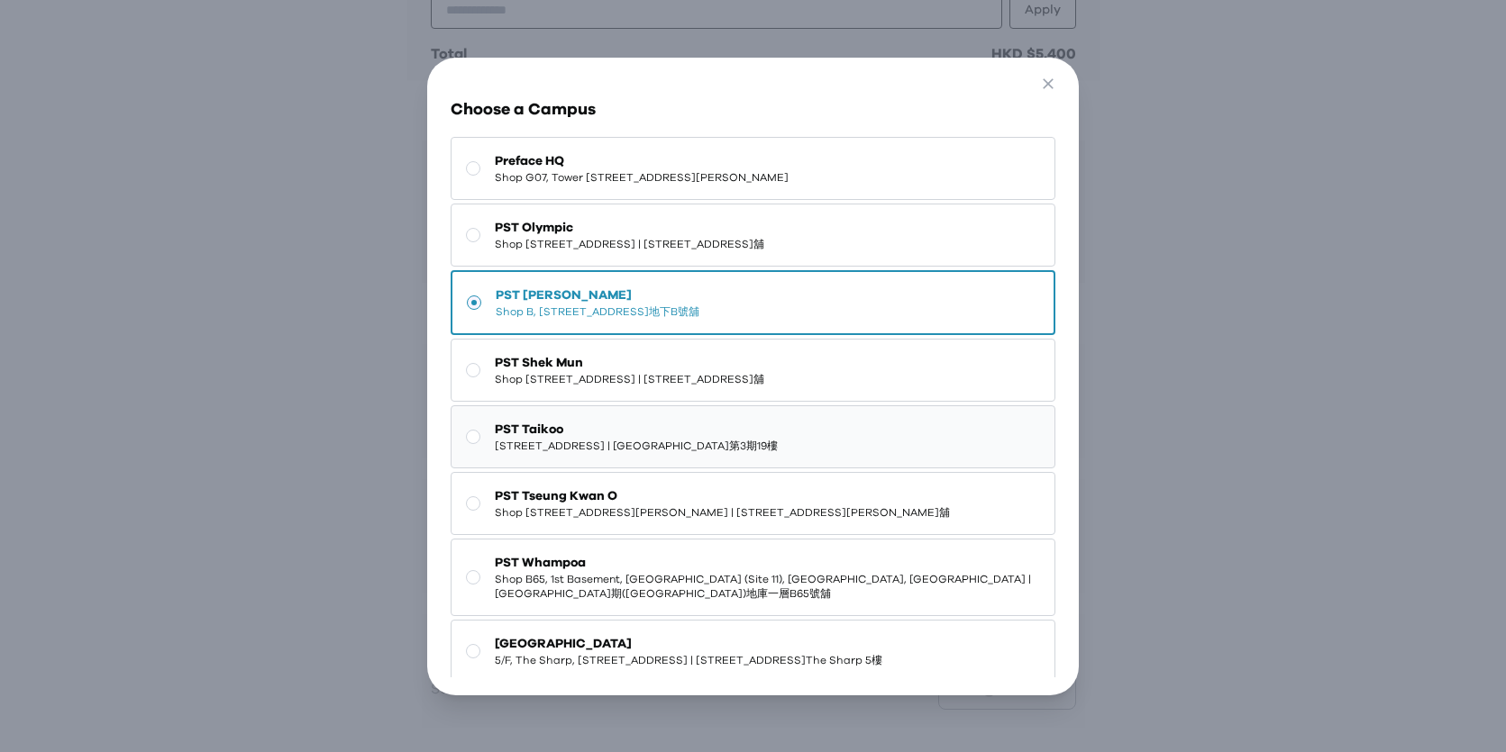
click at [777, 407] on button "PST Taikoo 19/F, Cityplaza Three, 14 Taikoo Wan Road, Taikoo | 太古城中心第3期19樓" at bounding box center [753, 436] width 605 height 63
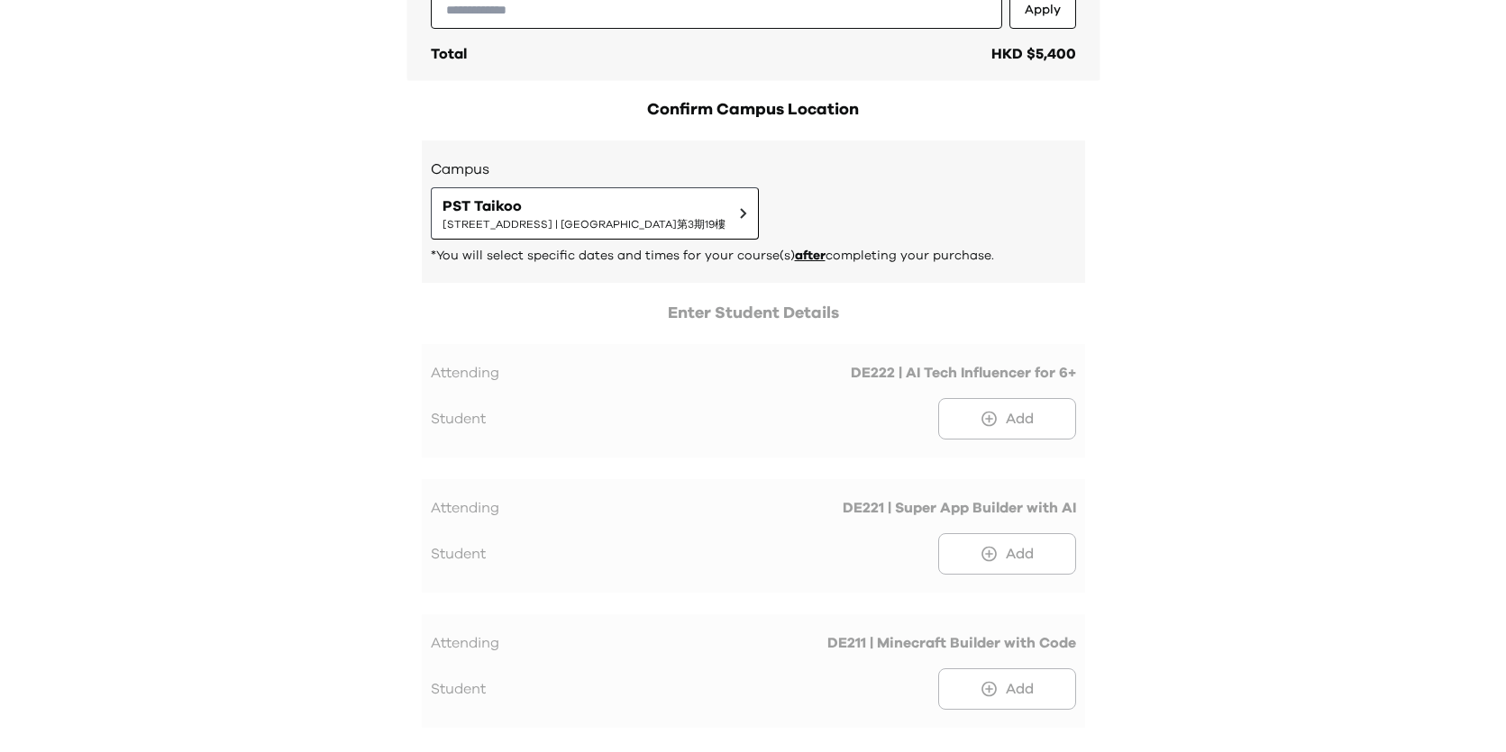
scroll to position [0, 0]
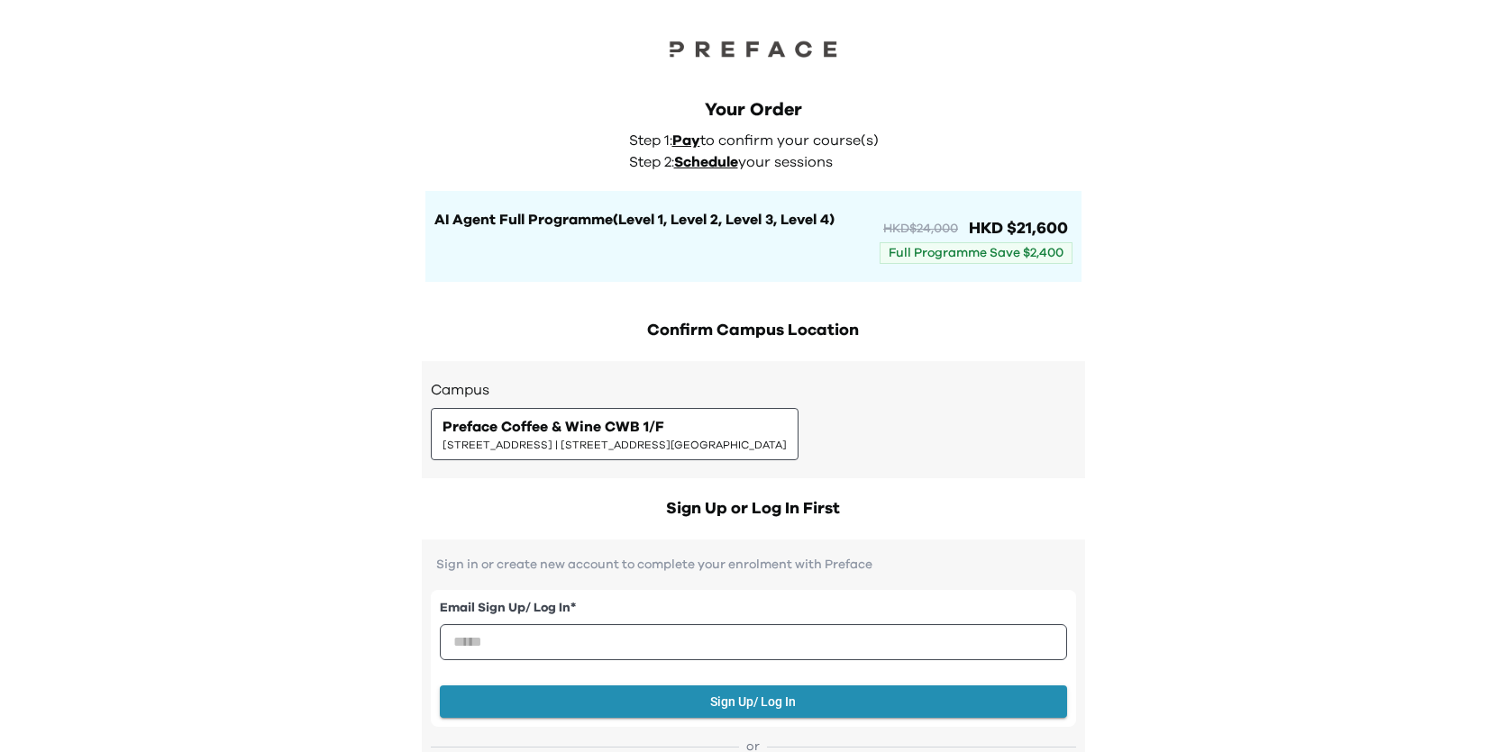
click at [720, 441] on span "[STREET_ADDRESS] | [STREET_ADDRESS][GEOGRAPHIC_DATA]" at bounding box center [614, 445] width 344 height 14
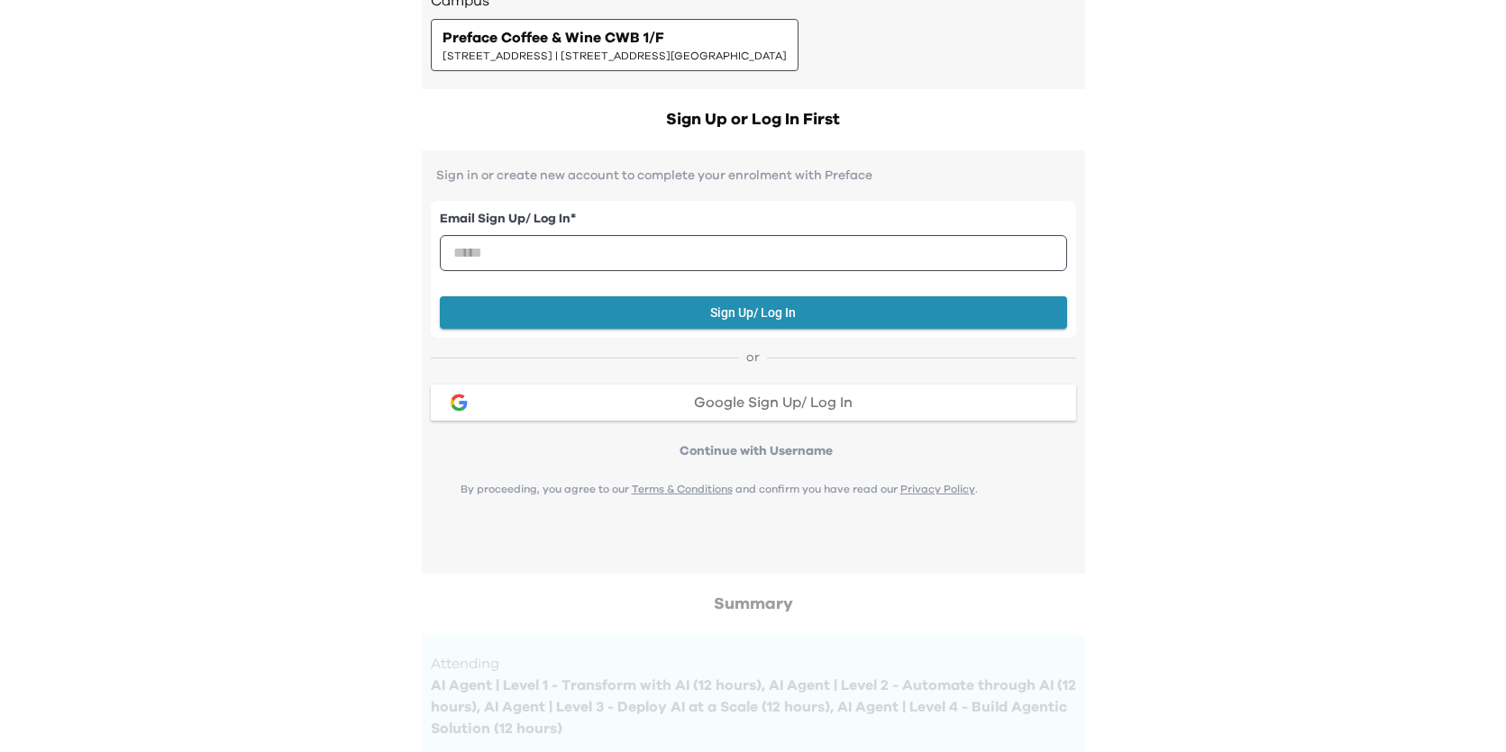
scroll to position [390, 0]
click at [781, 403] on span "Google Sign Up/ Log In" at bounding box center [773, 402] width 159 height 14
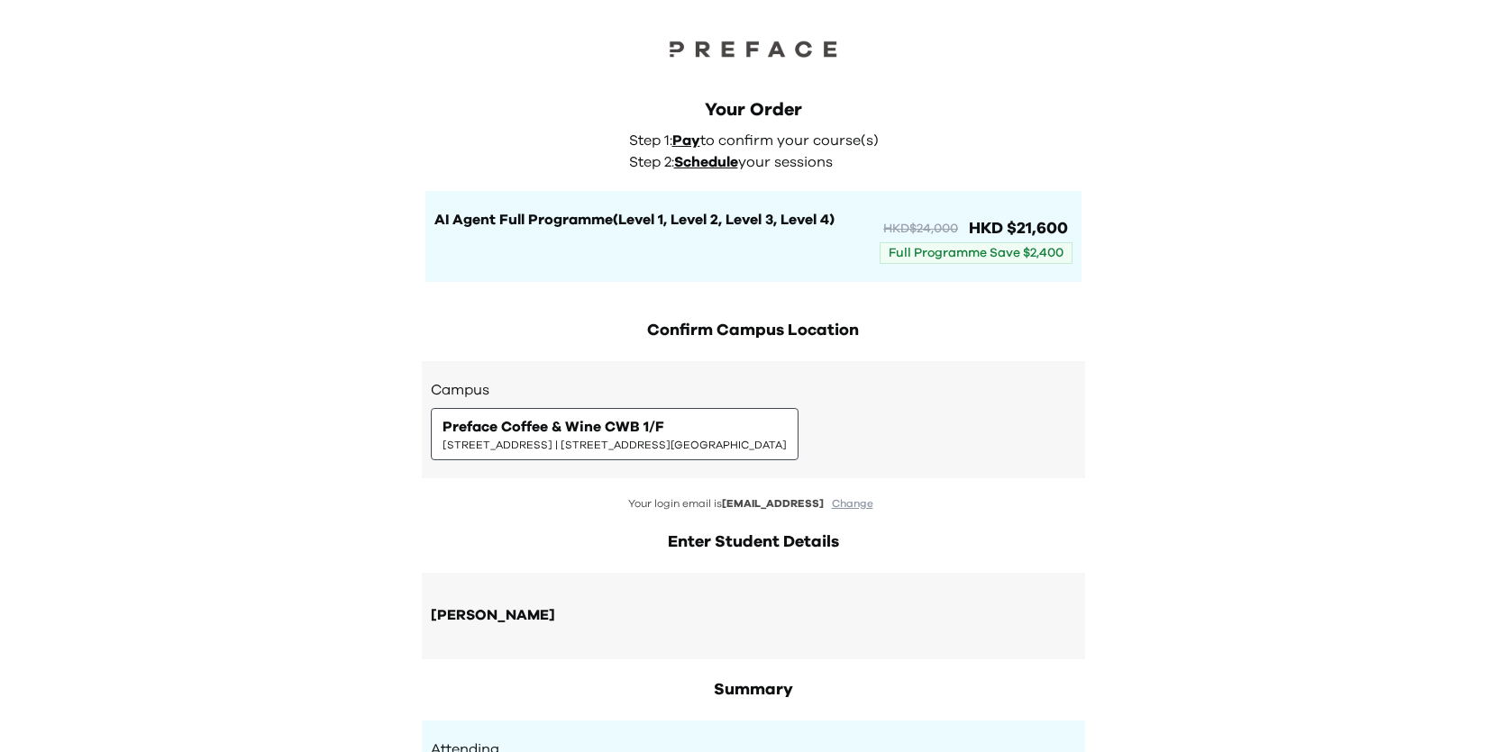
click at [680, 393] on div "Campus Preface Coffee & Wine CWB 1/F 1/F, The Sharp, 11 Sharp Street East, Caus…" at bounding box center [753, 419] width 645 height 81
click at [645, 450] on span "[STREET_ADDRESS] | [STREET_ADDRESS][GEOGRAPHIC_DATA]" at bounding box center [614, 445] width 344 height 14
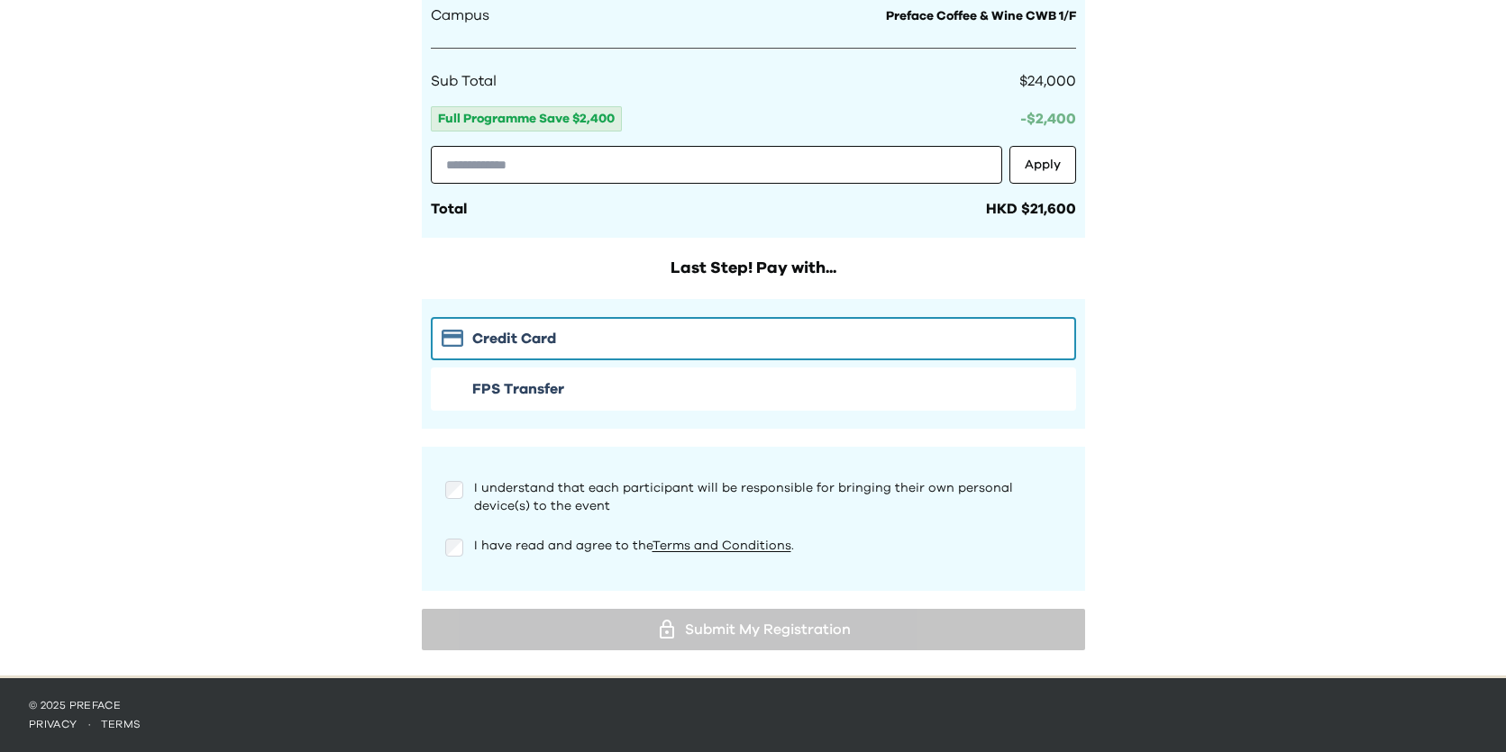
scroll to position [907, 0]
click at [726, 550] on link "Terms and Conditions" at bounding box center [721, 546] width 139 height 13
